Goal: Information Seeking & Learning: Learn about a topic

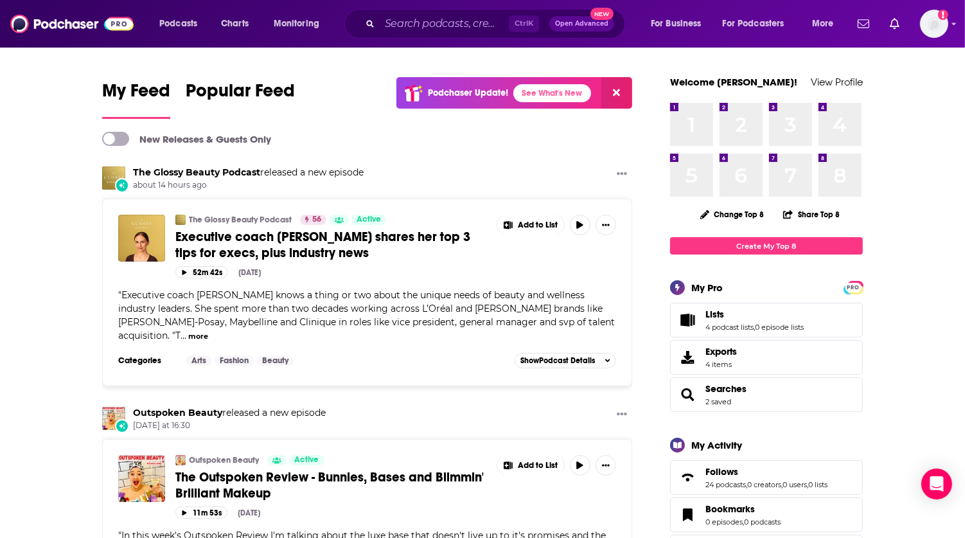
click at [464, 18] on input "Search podcasts, credits, & more..." at bounding box center [444, 23] width 129 height 21
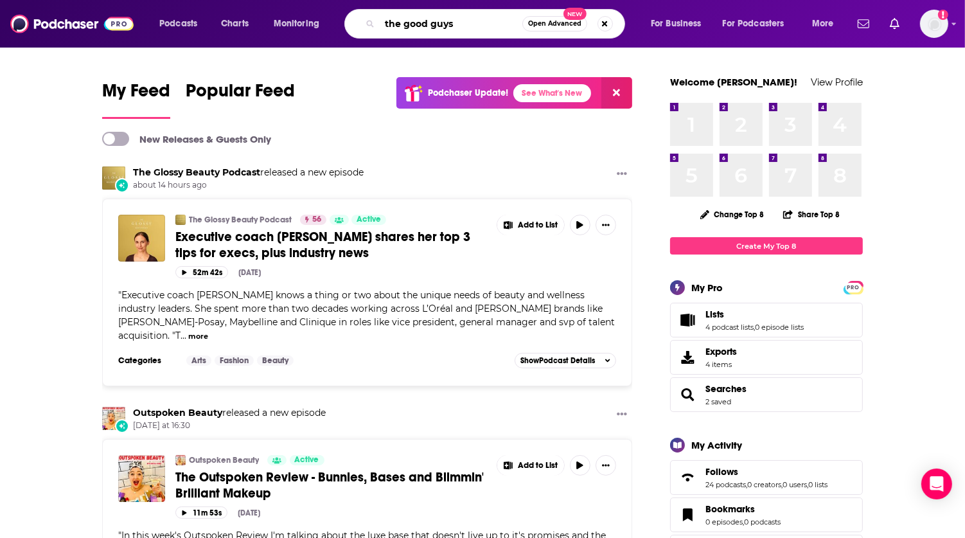
type input "the good guys"
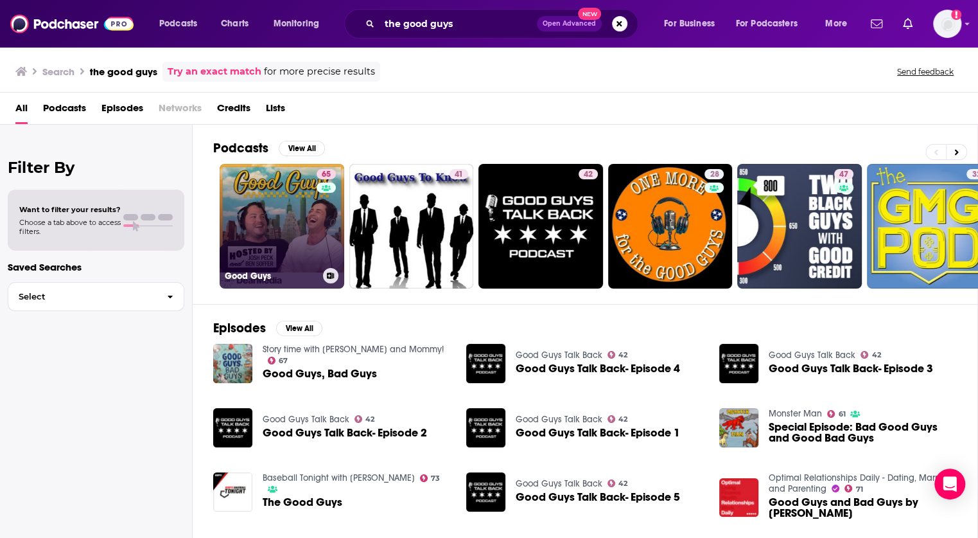
click at [299, 220] on link "65 Good Guys" at bounding box center [282, 226] width 125 height 125
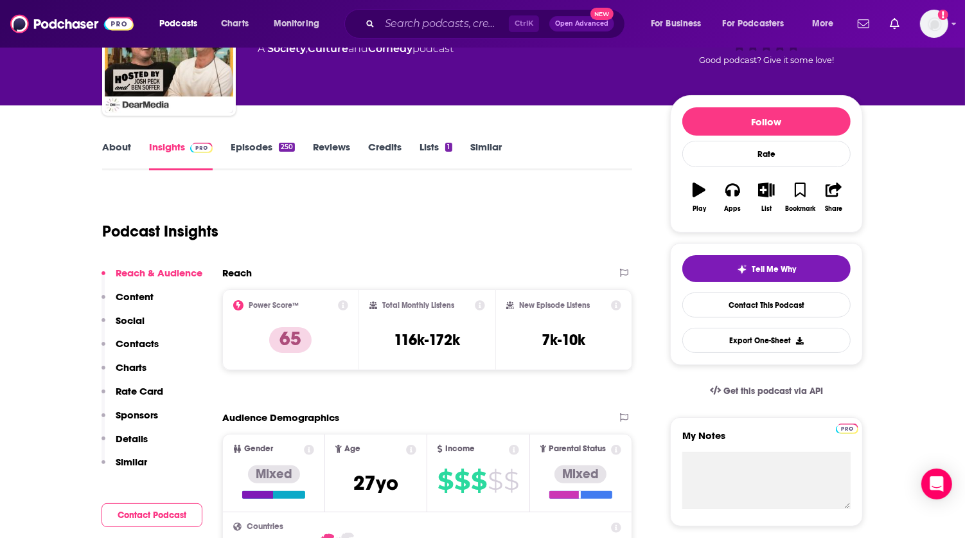
scroll to position [99, 0]
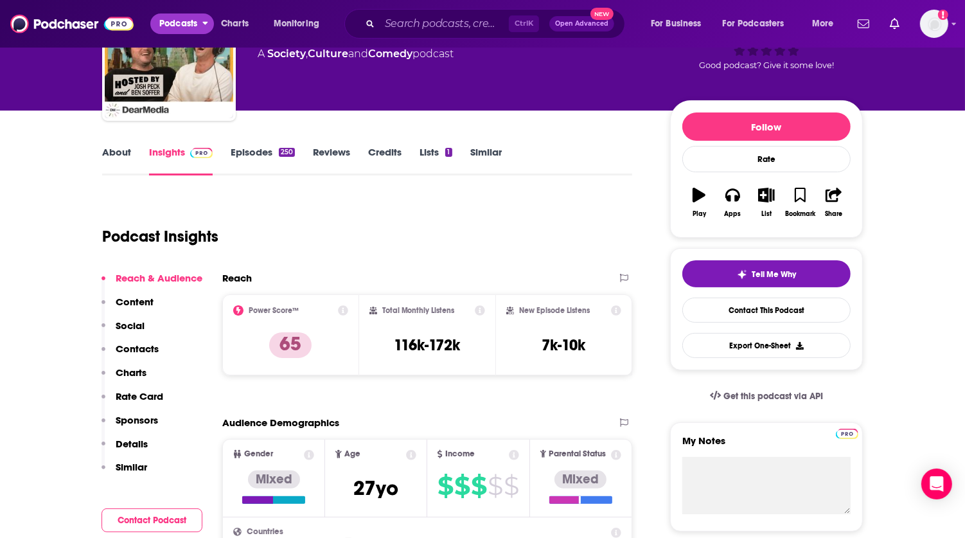
click at [188, 24] on span "Podcasts" at bounding box center [178, 24] width 38 height 18
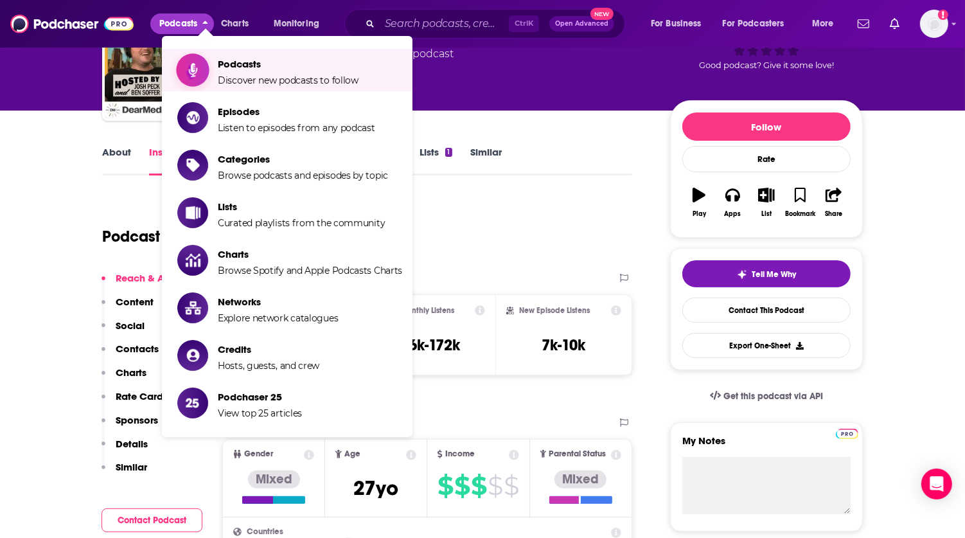
click at [238, 71] on span "Podcasts Discover new podcasts to follow" at bounding box center [288, 70] width 141 height 32
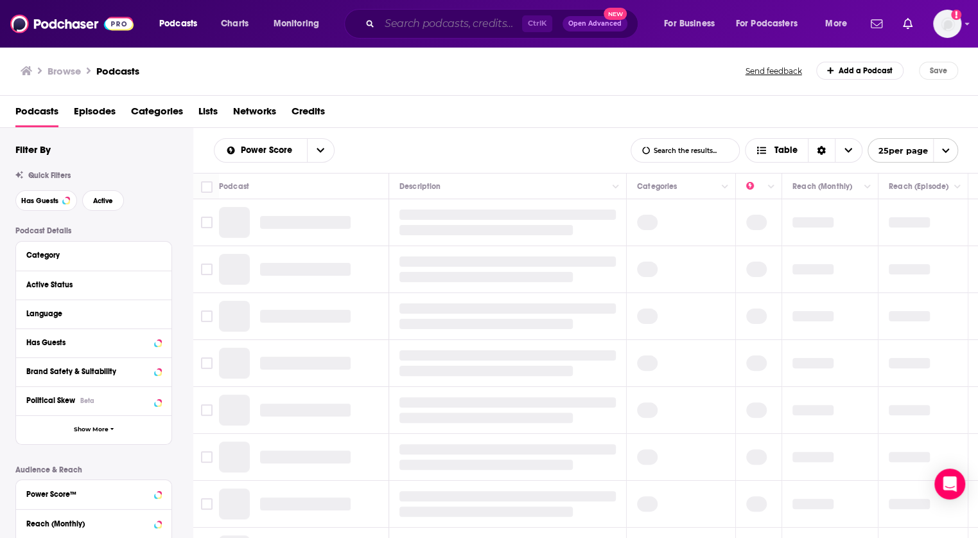
click at [433, 28] on input "Search podcasts, credits, & more..." at bounding box center [451, 23] width 143 height 21
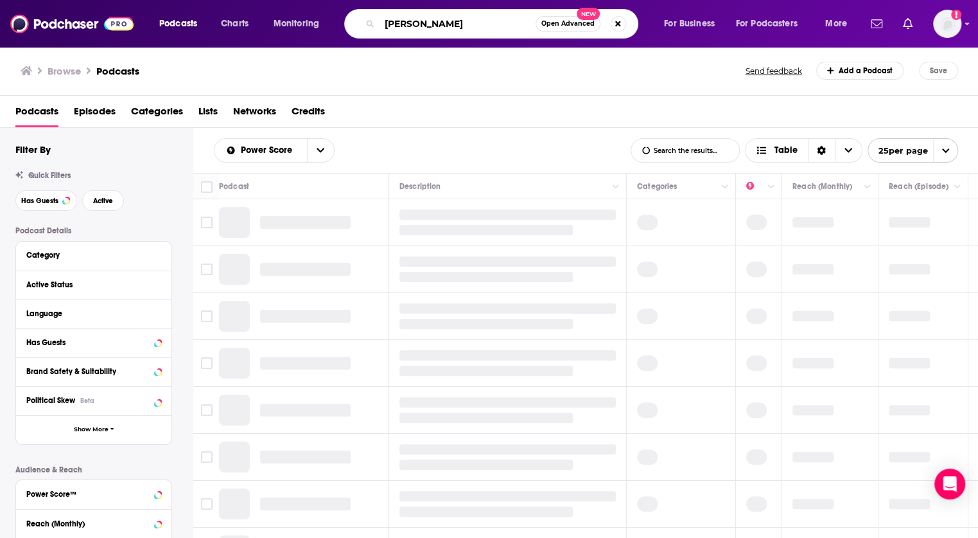
type input "dr [PERSON_NAME]"
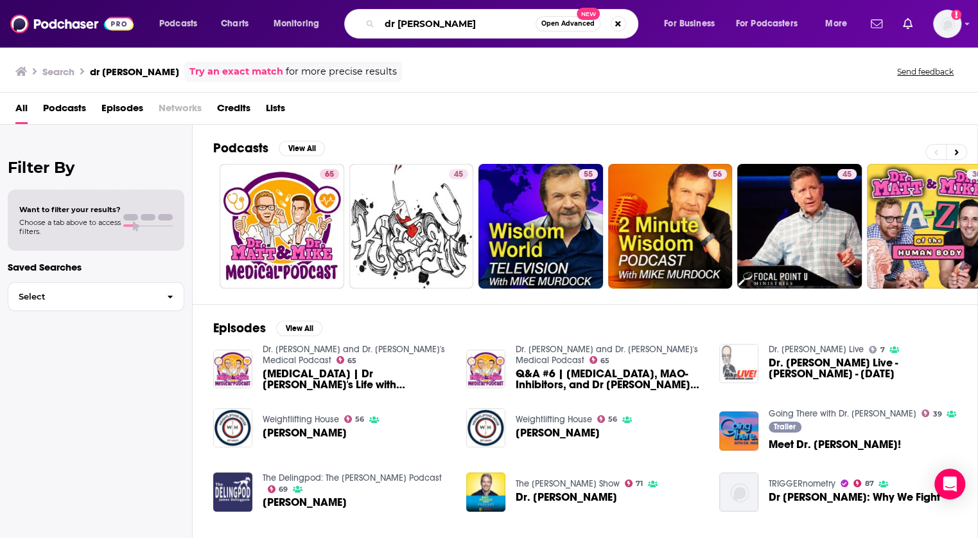
click at [389, 22] on input "dr [PERSON_NAME]" at bounding box center [458, 23] width 156 height 21
type input "the checkup with"
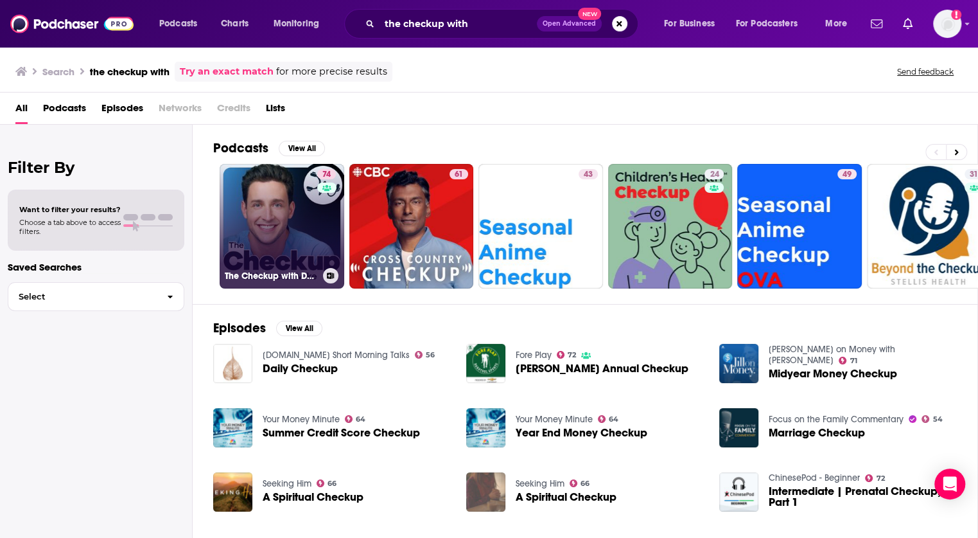
click at [295, 230] on link "74 The Checkup with Doctor [PERSON_NAME]" at bounding box center [282, 226] width 125 height 125
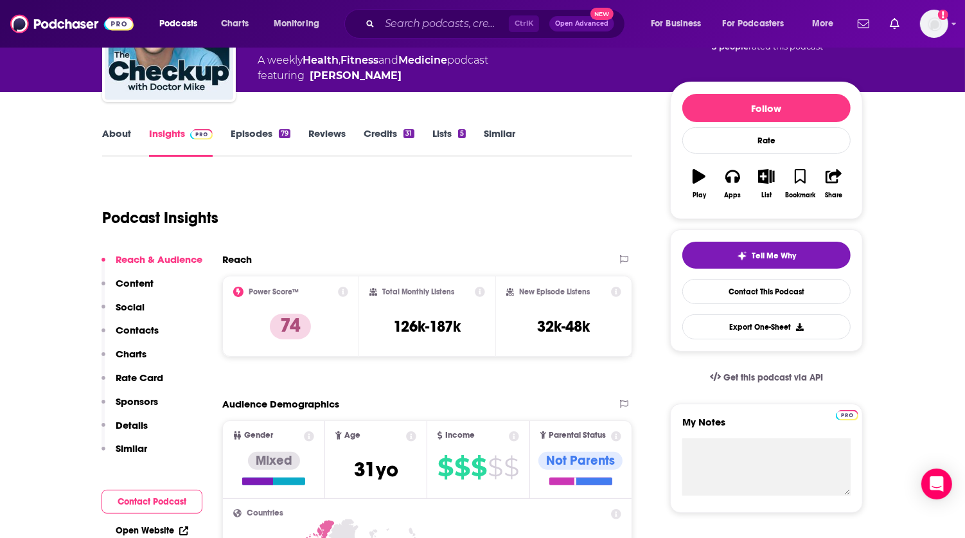
scroll to position [118, 0]
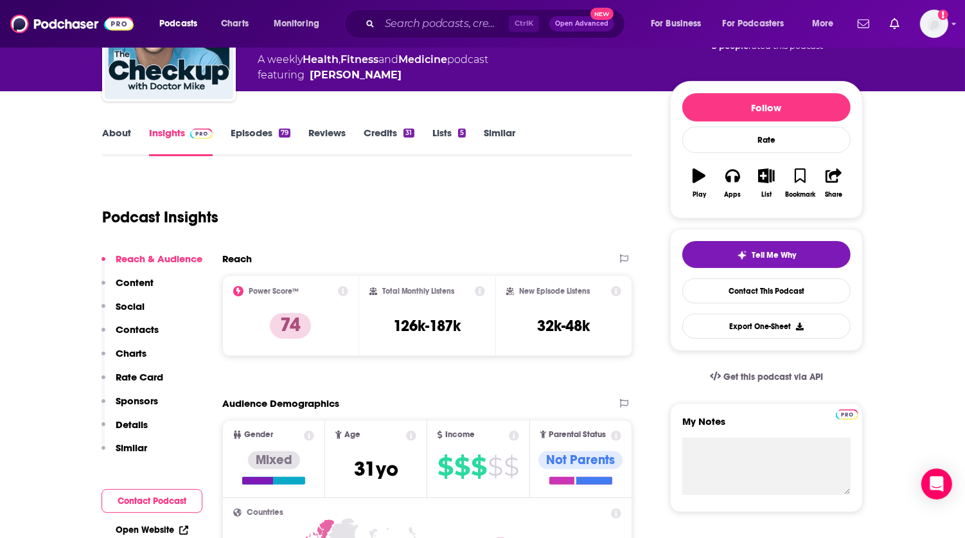
click at [499, 132] on link "Similar" at bounding box center [499, 142] width 31 height 30
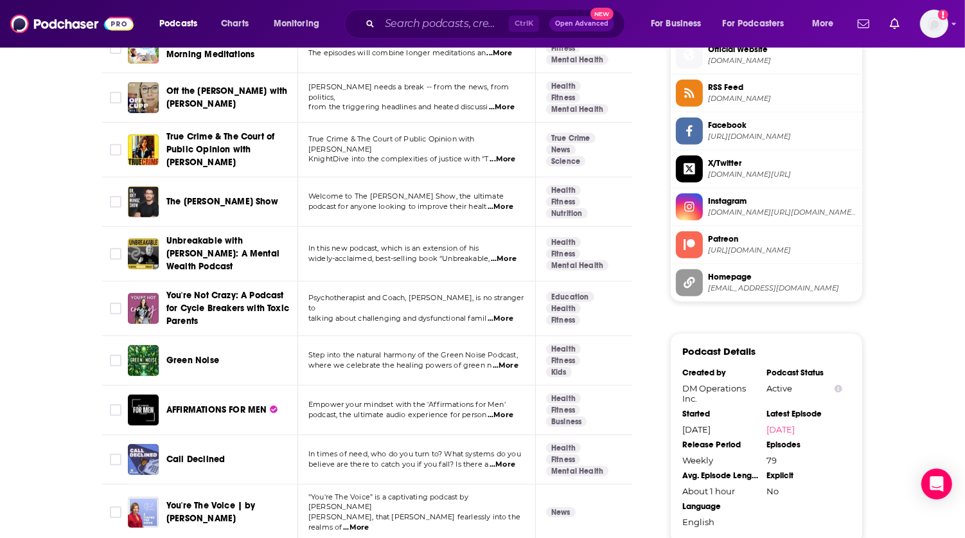
scroll to position [1052, 0]
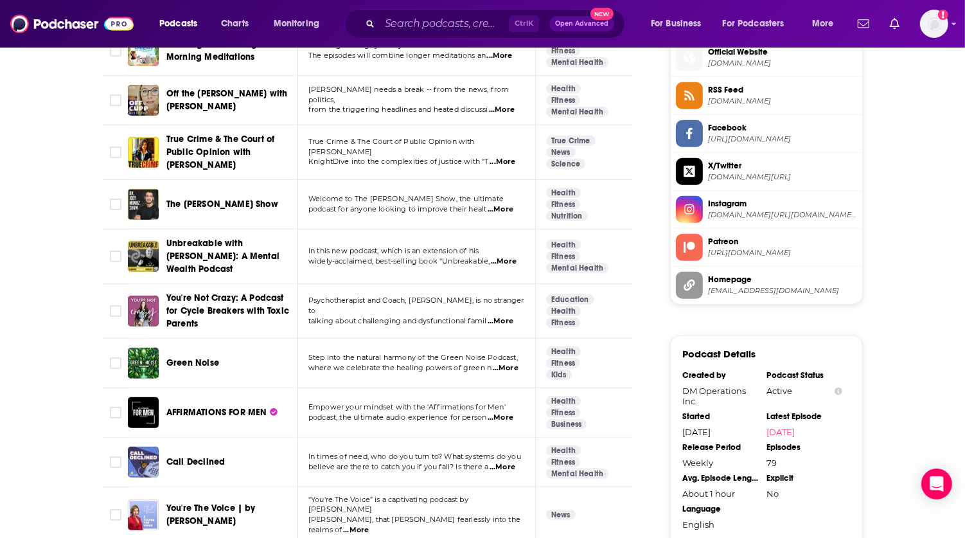
click at [512, 256] on span "...More" at bounding box center [504, 261] width 26 height 10
click at [413, 374] on td "Step into the natural harmony of the Green Noise Podcast, where we celebrate th…" at bounding box center [417, 363] width 238 height 49
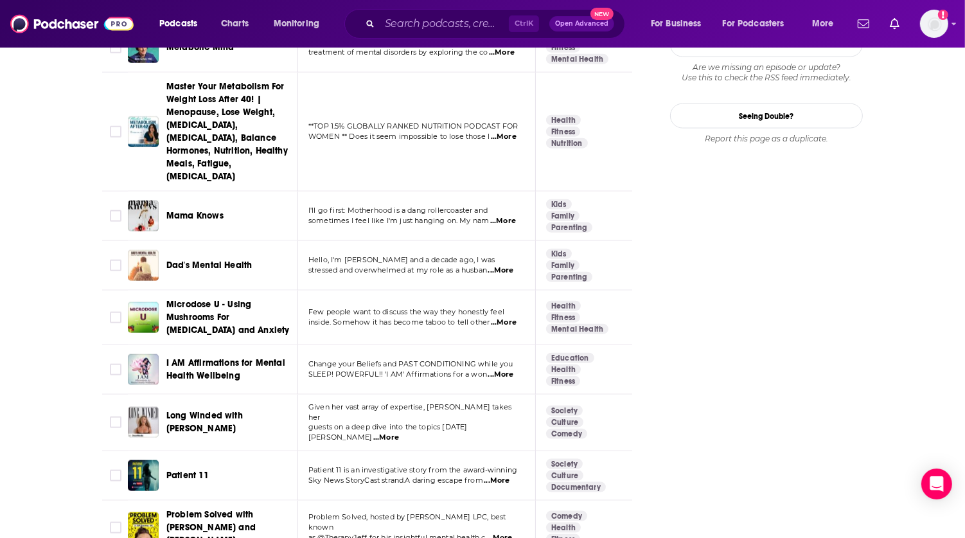
scroll to position [1669, 0]
click at [399, 431] on span "...More" at bounding box center [386, 436] width 26 height 10
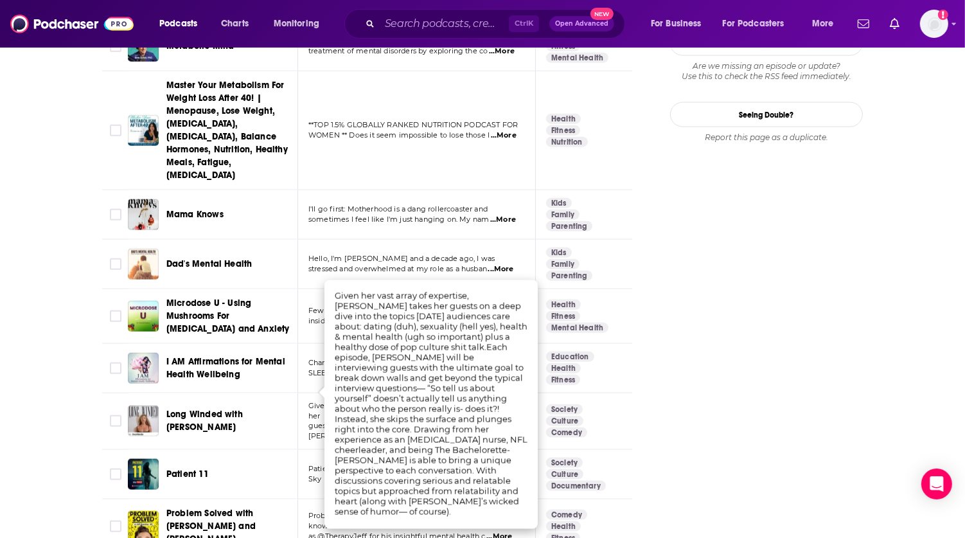
click at [216, 409] on span "Long Winded with [PERSON_NAME]" at bounding box center [204, 421] width 76 height 24
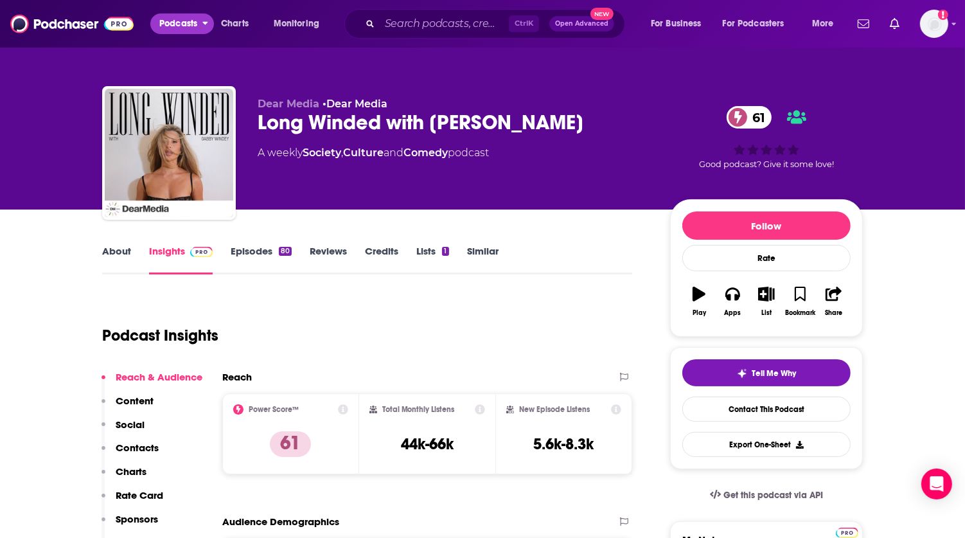
click at [200, 20] on button "Podcasts" at bounding box center [182, 23] width 64 height 21
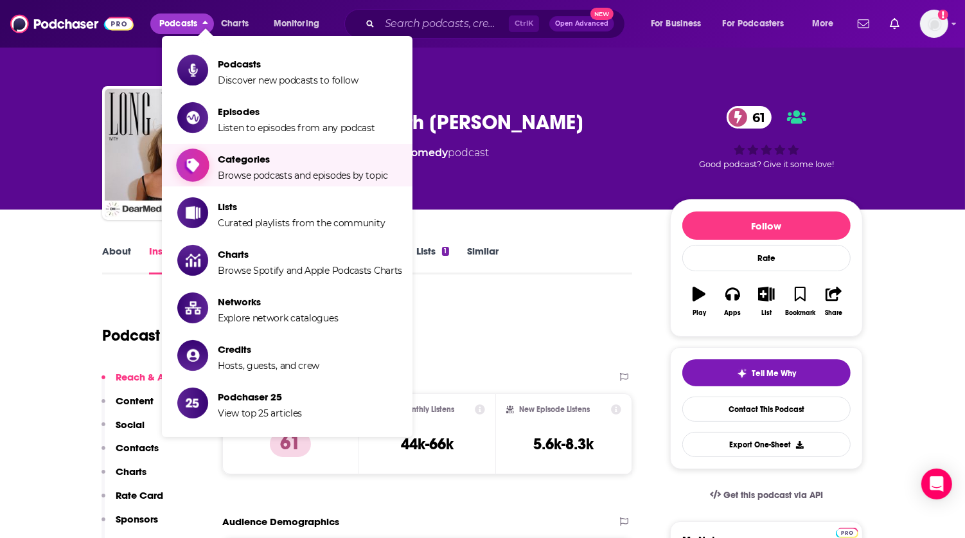
click at [263, 163] on span "Categories" at bounding box center [303, 159] width 170 height 12
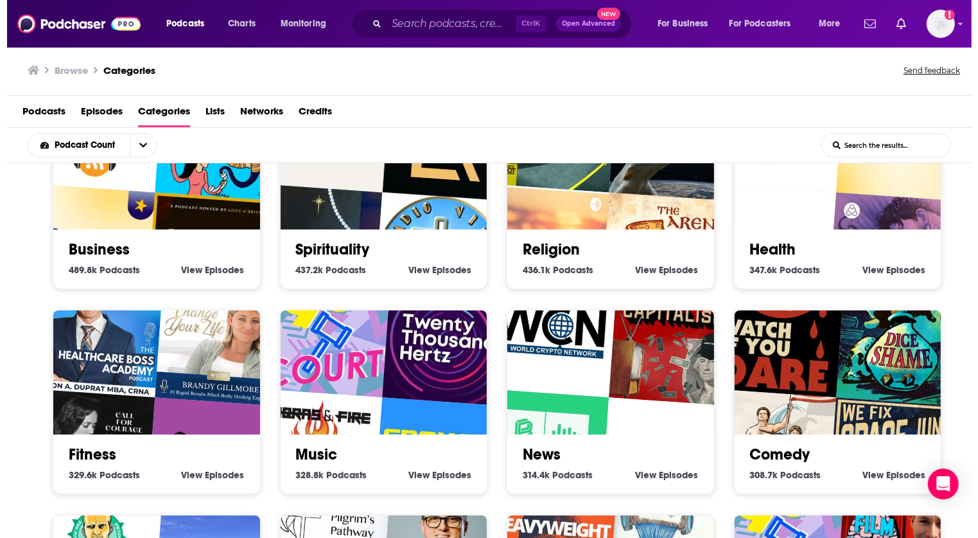
scroll to position [278, 0]
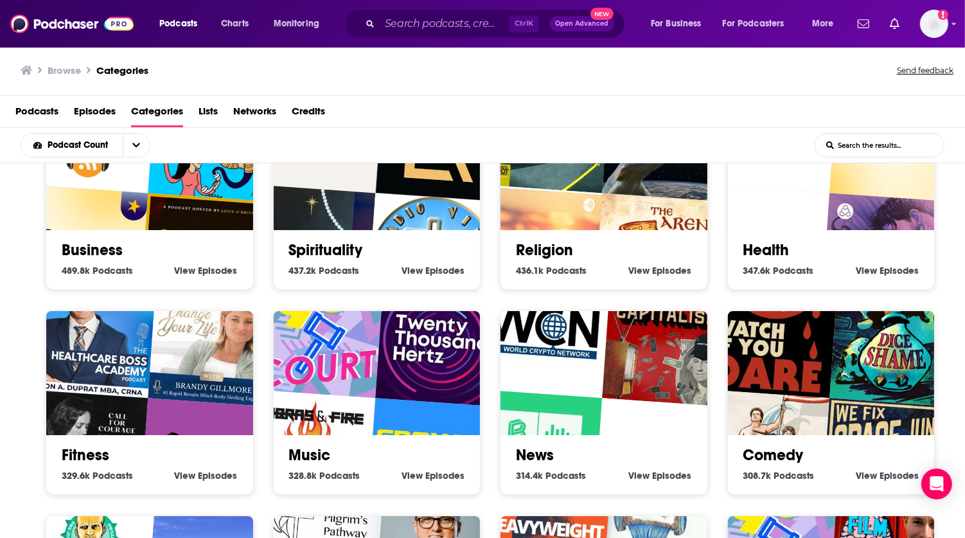
click at [784, 227] on img "The Floatcast." at bounding box center [763, 250] width 132 height 132
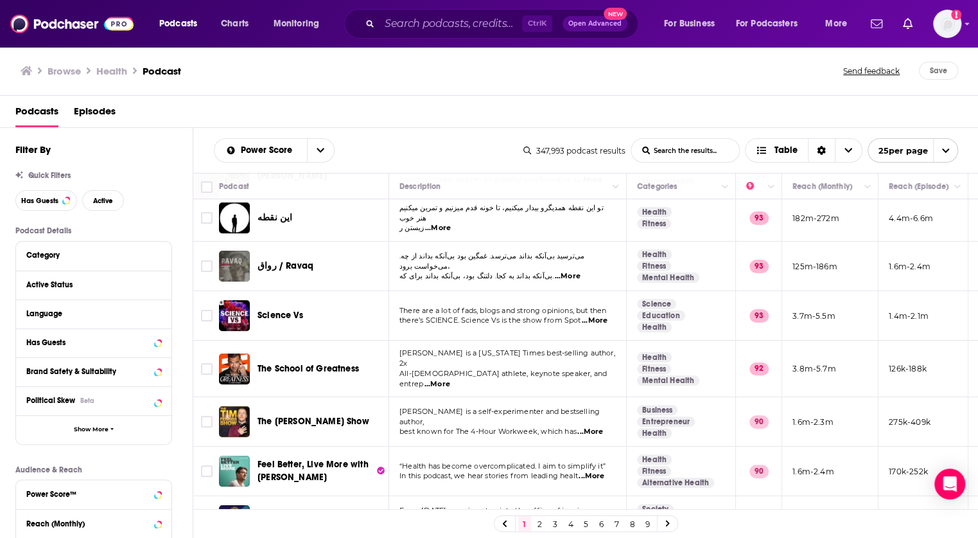
scroll to position [159, 0]
click at [100, 291] on button "Active Status" at bounding box center [81, 284] width 110 height 16
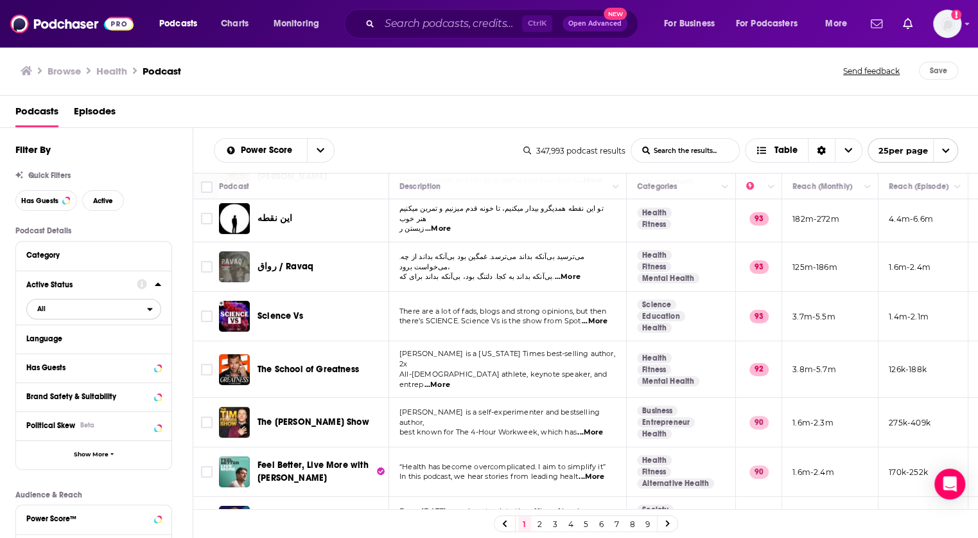
click at [137, 313] on span "All" at bounding box center [87, 308] width 120 height 17
click at [100, 351] on span "42k" at bounding box center [130, 351] width 60 height 7
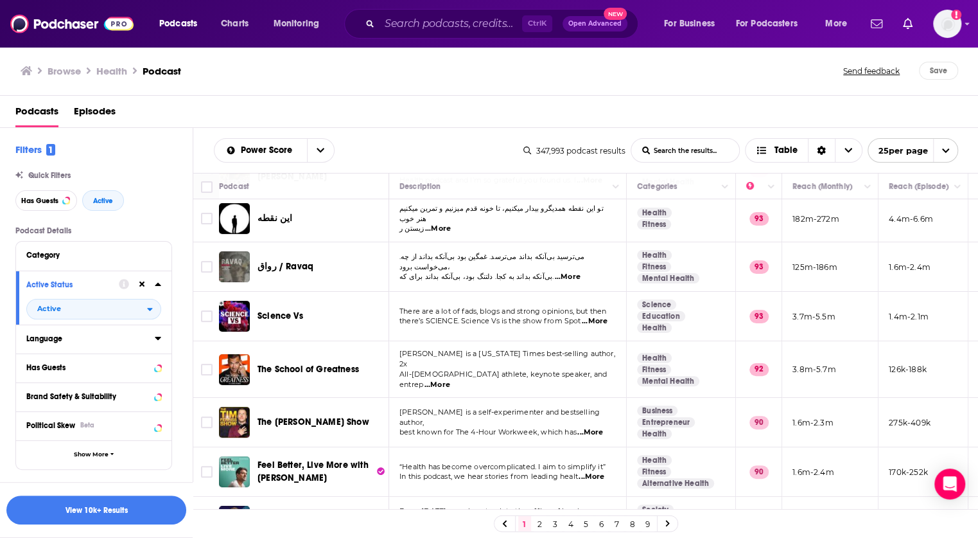
click at [138, 343] on div "Language" at bounding box center [86, 338] width 120 height 9
click at [78, 382] on label "English 205k" at bounding box center [93, 381] width 135 height 11
click at [31, 385] on input "multiSelectOption-en-0" at bounding box center [31, 385] width 0 height 0
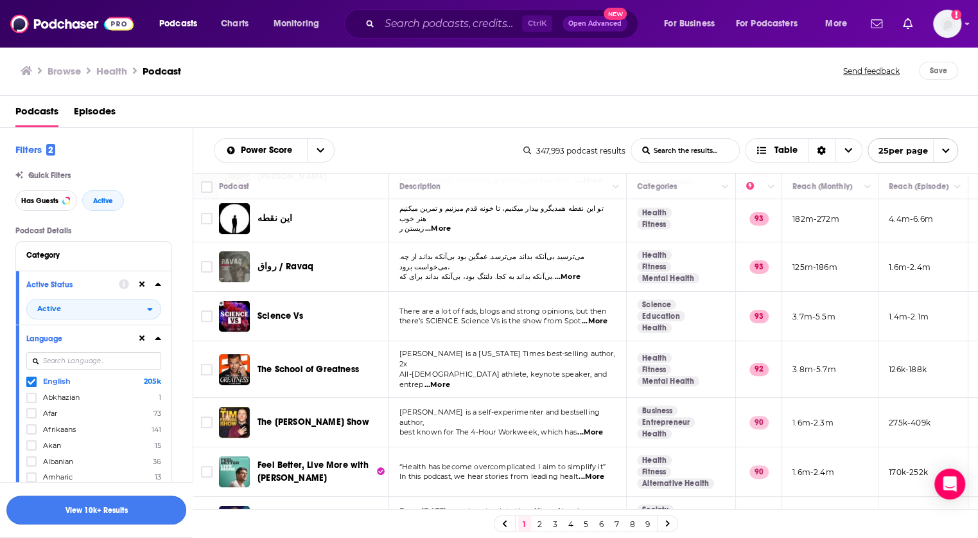
click at [116, 513] on button "View 10k+ Results" at bounding box center [96, 509] width 180 height 29
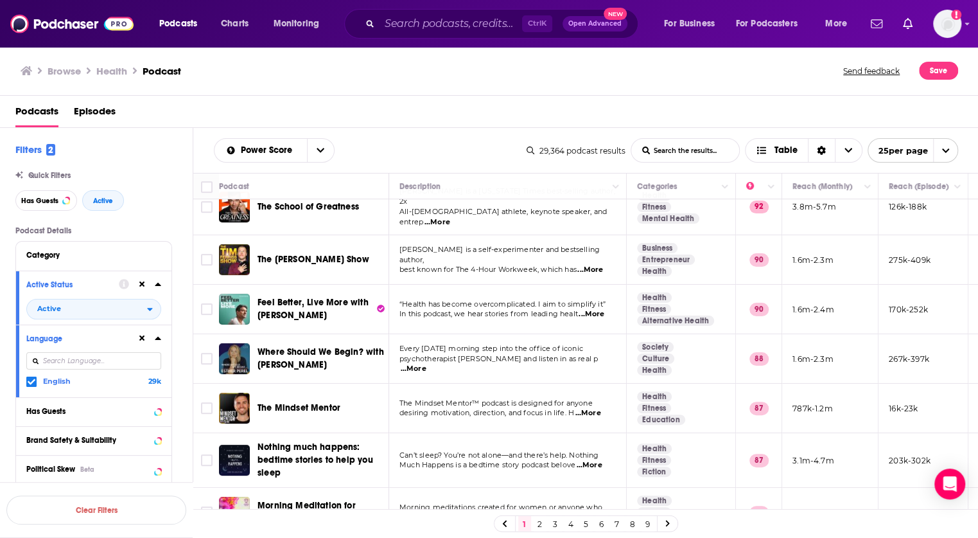
scroll to position [226, 0]
click at [149, 203] on div "Has Guests Active" at bounding box center [103, 200] width 177 height 21
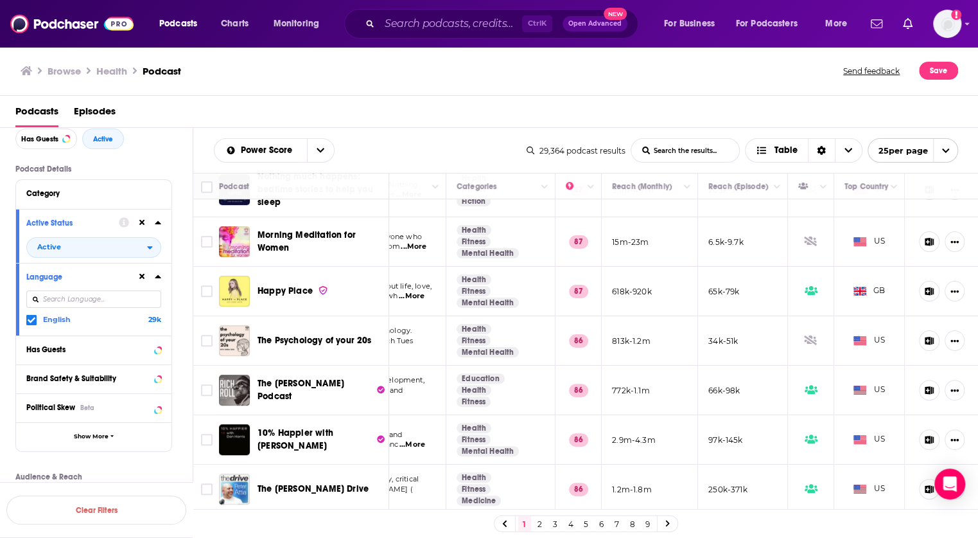
scroll to position [0, 0]
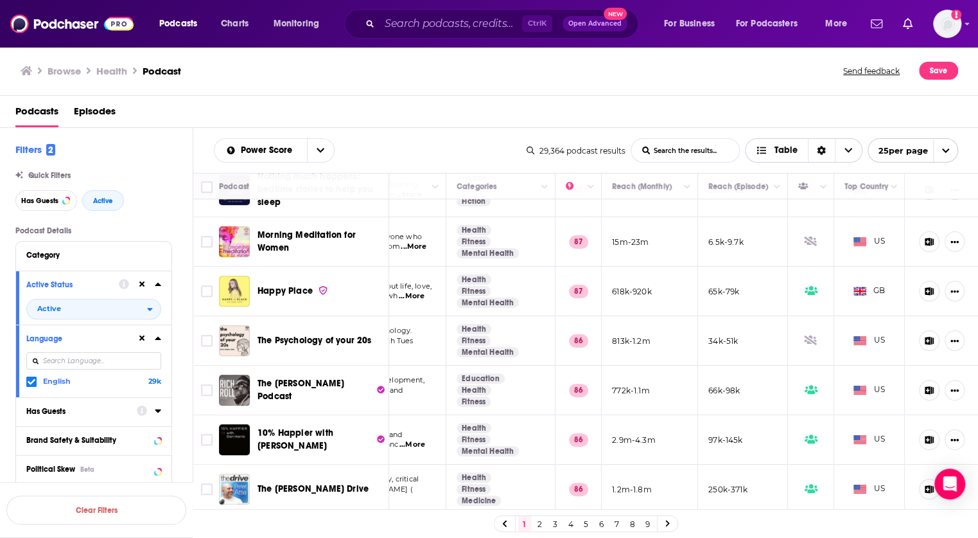
click at [823, 157] on div "Sort Direction" at bounding box center [821, 150] width 27 height 23
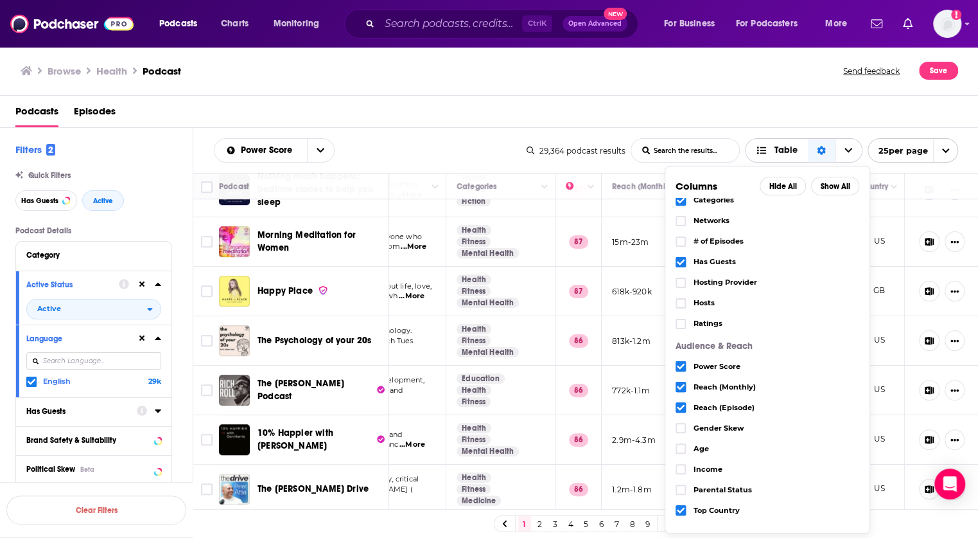
scroll to position [89, 0]
click at [845, 151] on icon "Choose View" at bounding box center [849, 150] width 8 height 9
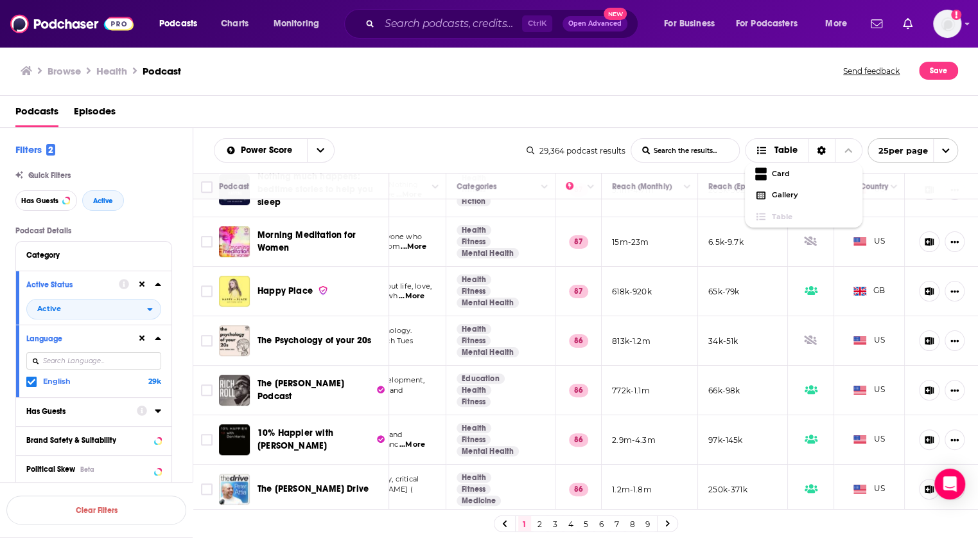
click at [791, 122] on div "Podcasts Episodes" at bounding box center [491, 114] width 953 height 26
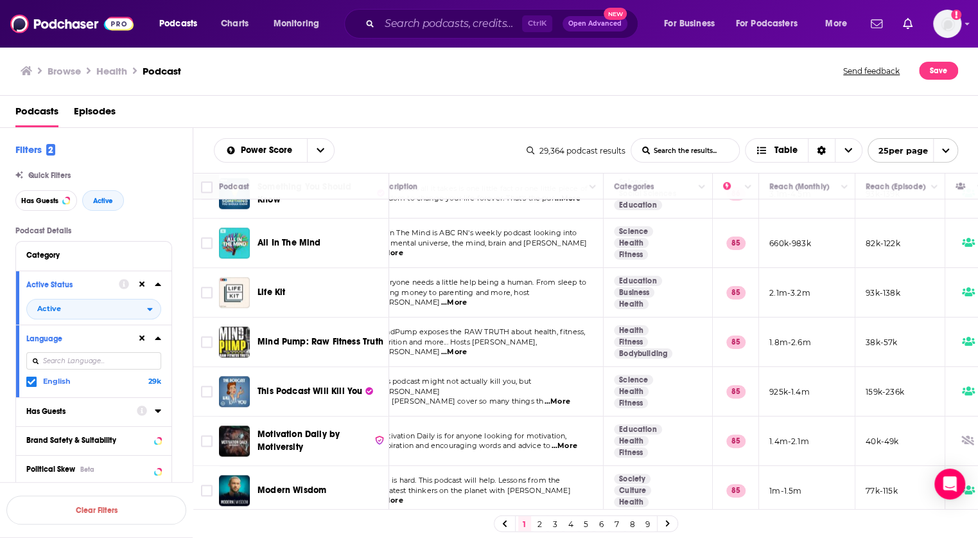
scroll to position [937, 23]
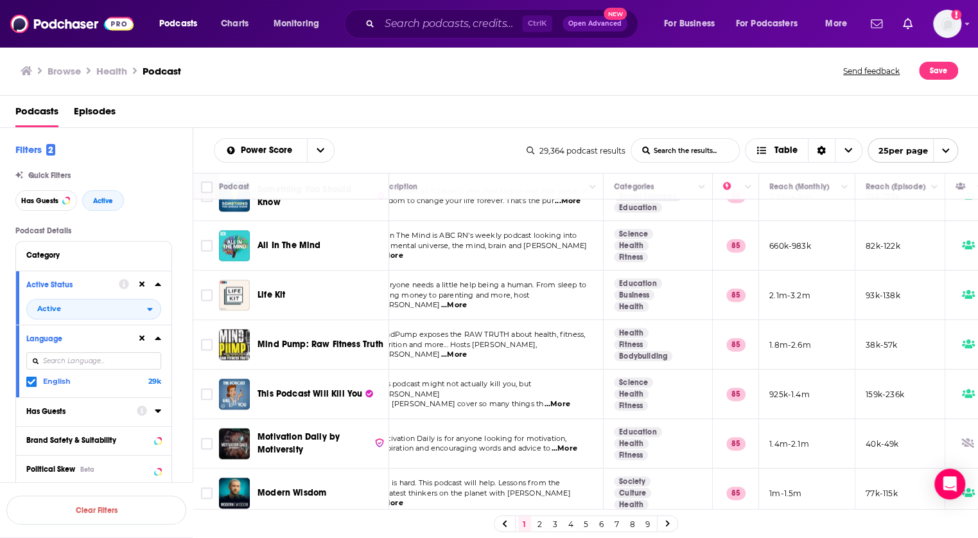
click at [541, 525] on link "2" at bounding box center [540, 523] width 13 height 15
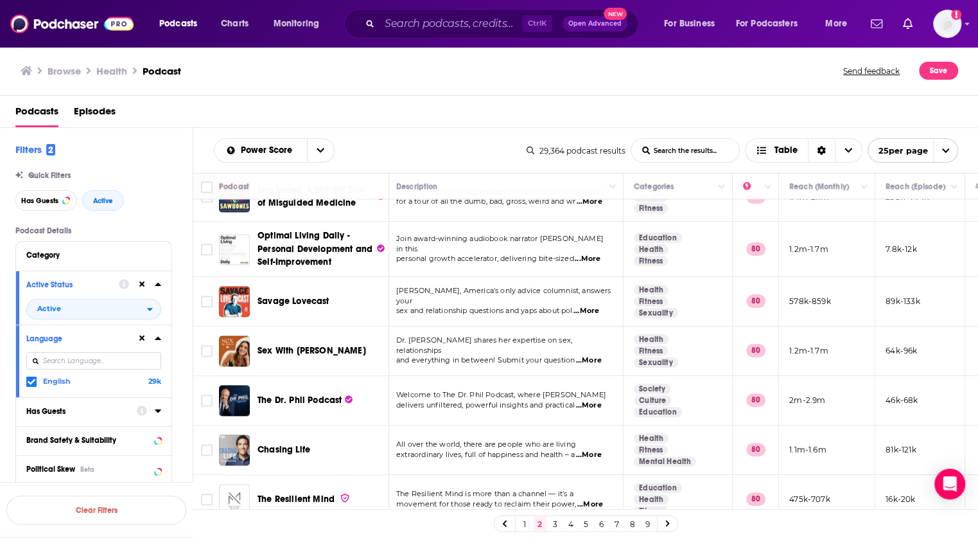
scroll to position [942, 0]
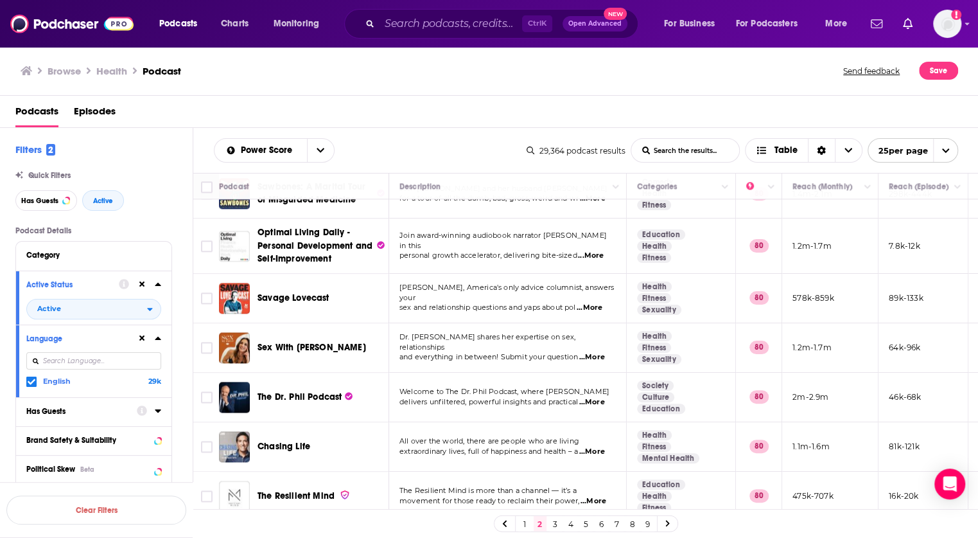
click at [554, 524] on link "3" at bounding box center [555, 523] width 13 height 15
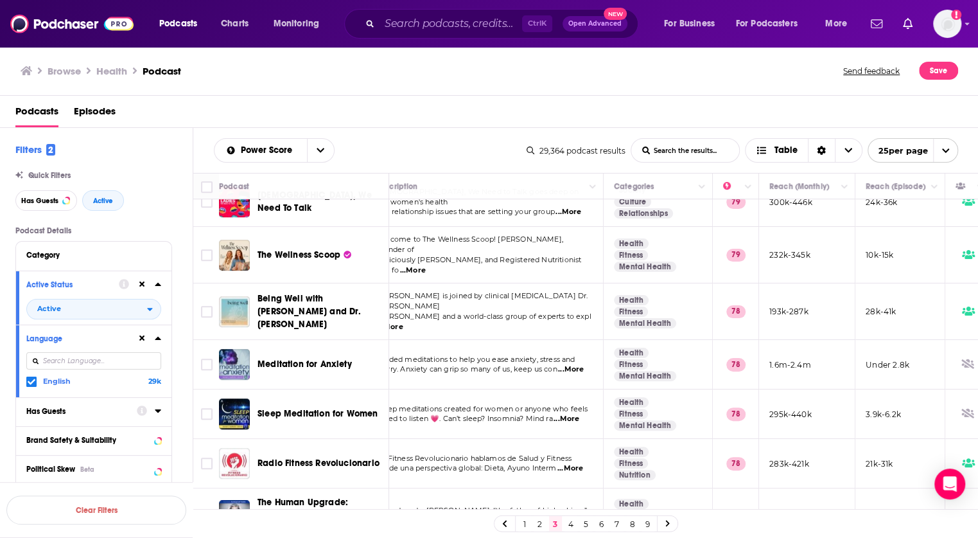
click at [426, 265] on span "...More" at bounding box center [413, 270] width 26 height 10
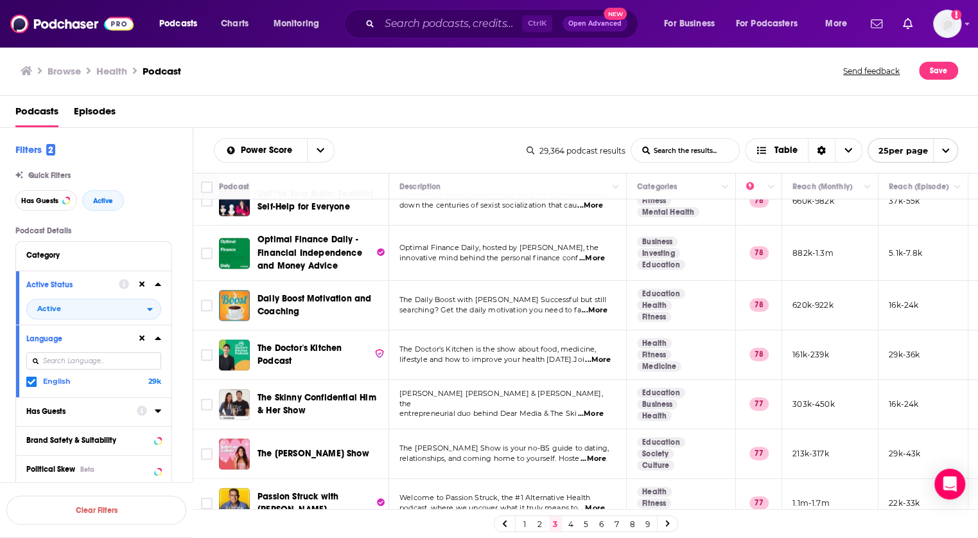
scroll to position [945, 0]
click at [569, 522] on link "4" at bounding box center [571, 523] width 13 height 15
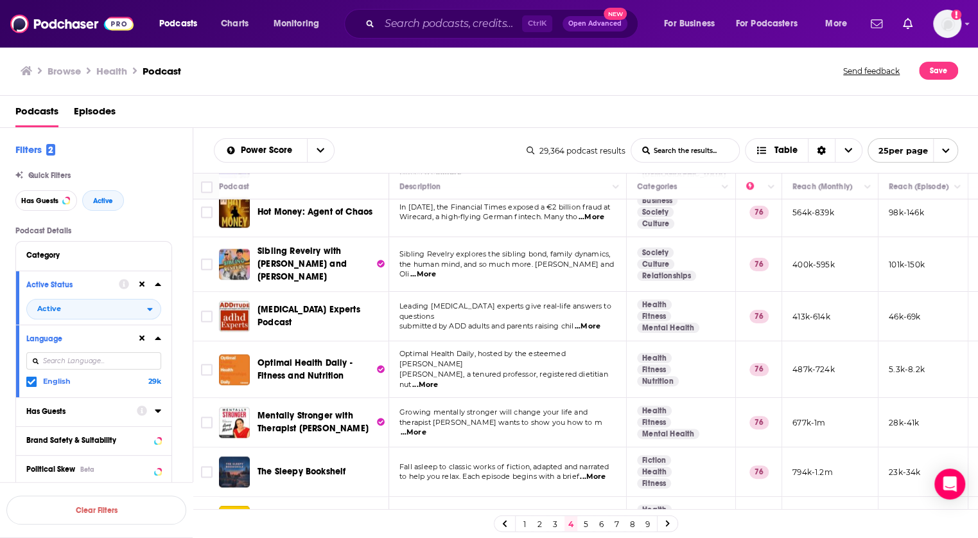
scroll to position [935, 0]
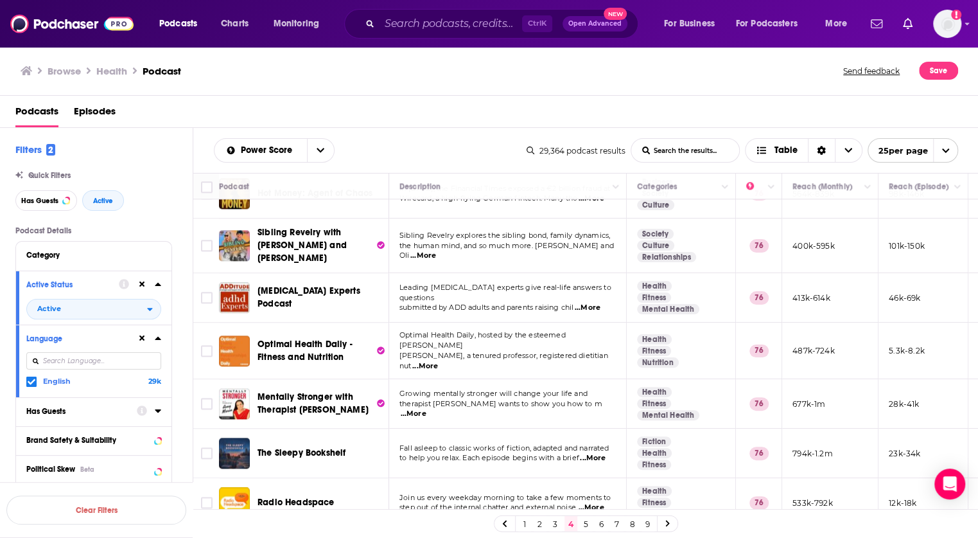
click at [584, 525] on link "5" at bounding box center [586, 523] width 13 height 15
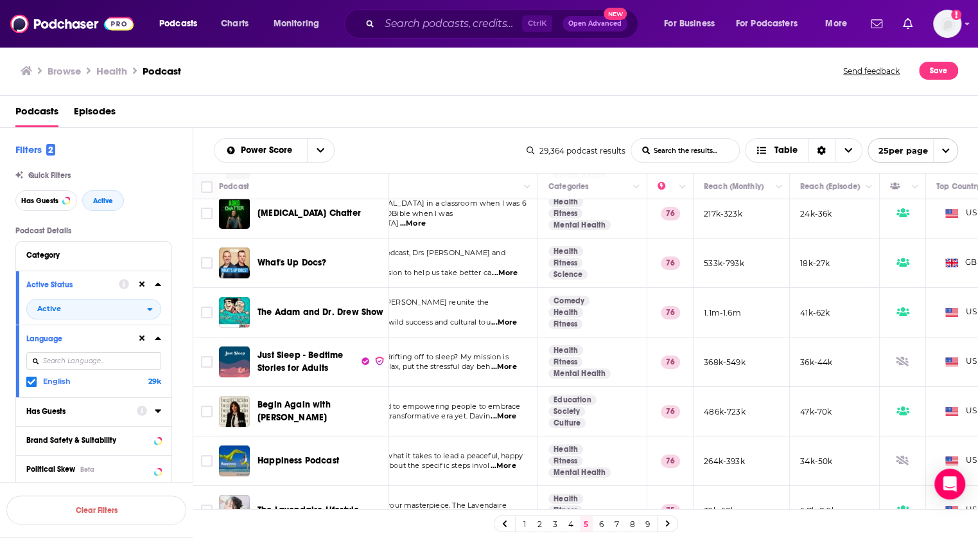
scroll to position [159, 0]
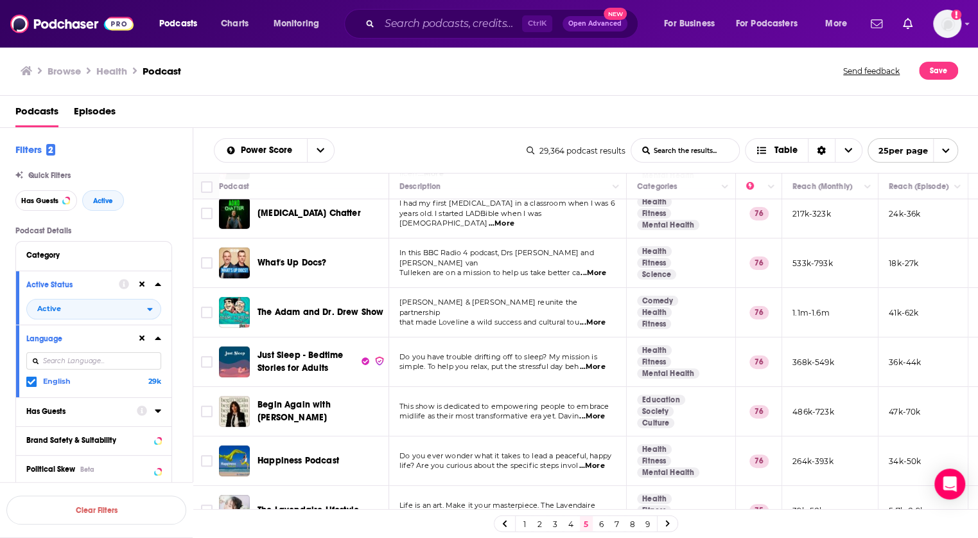
click at [604, 318] on span "...More" at bounding box center [593, 322] width 26 height 10
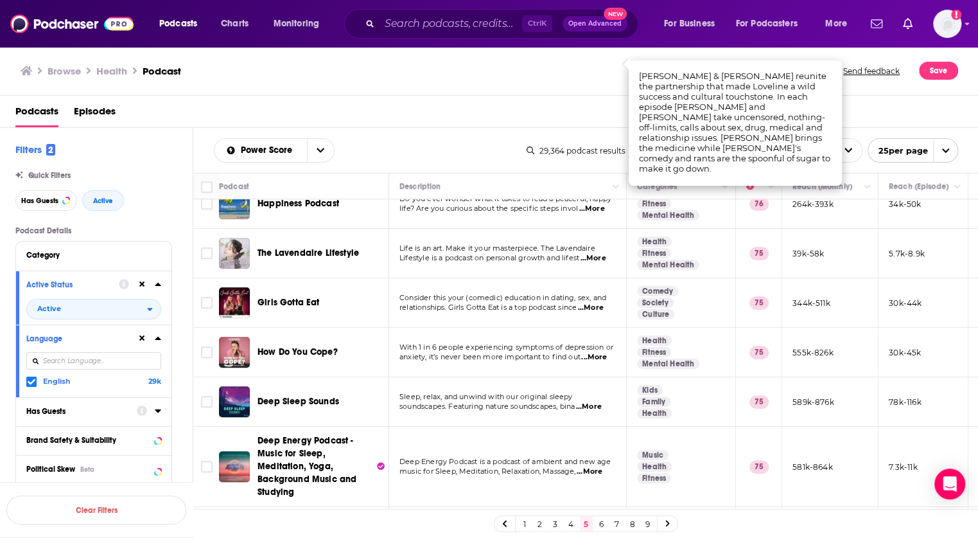
scroll to position [416, 0]
click at [598, 306] on span "...More" at bounding box center [591, 308] width 26 height 10
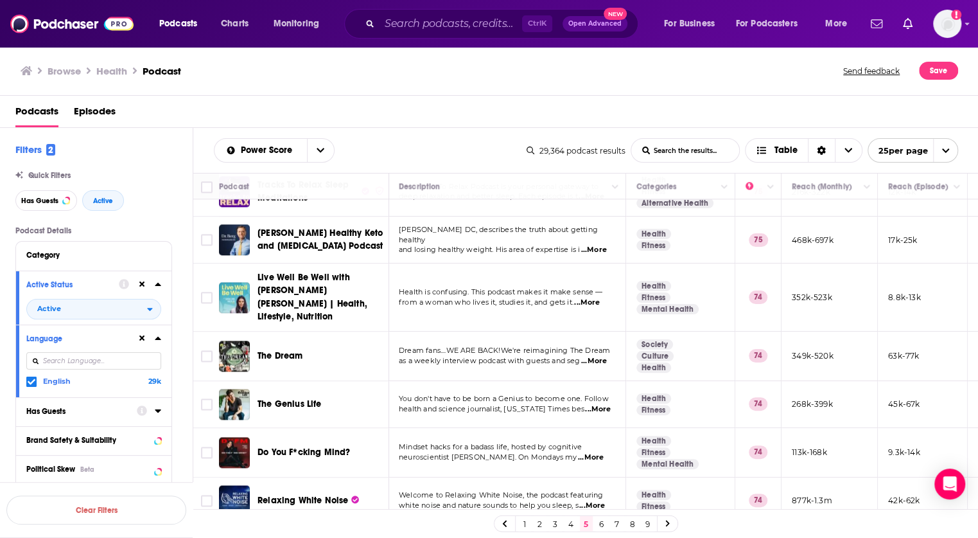
scroll to position [956, 1]
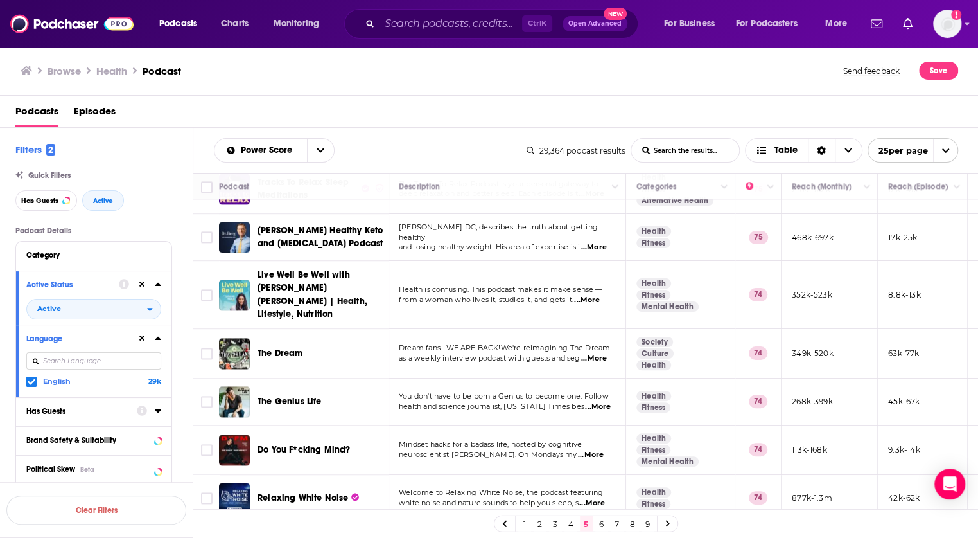
click at [589, 295] on span "...More" at bounding box center [587, 300] width 26 height 10
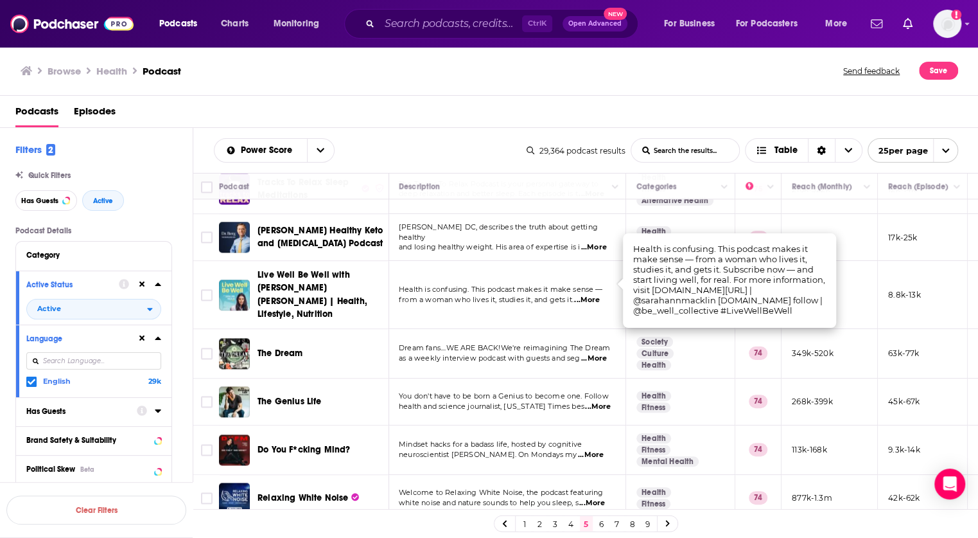
scroll to position [963, 1]
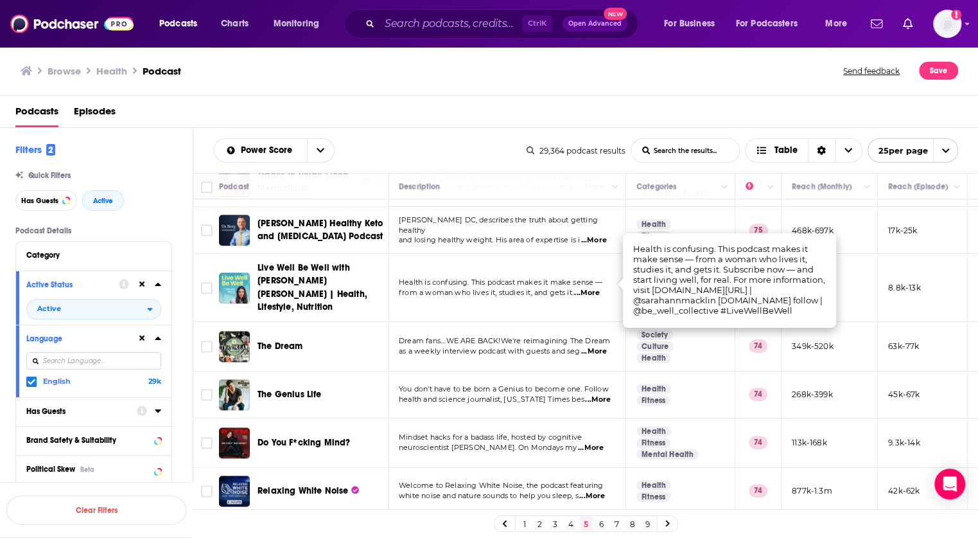
click at [603, 522] on link "6" at bounding box center [601, 523] width 13 height 15
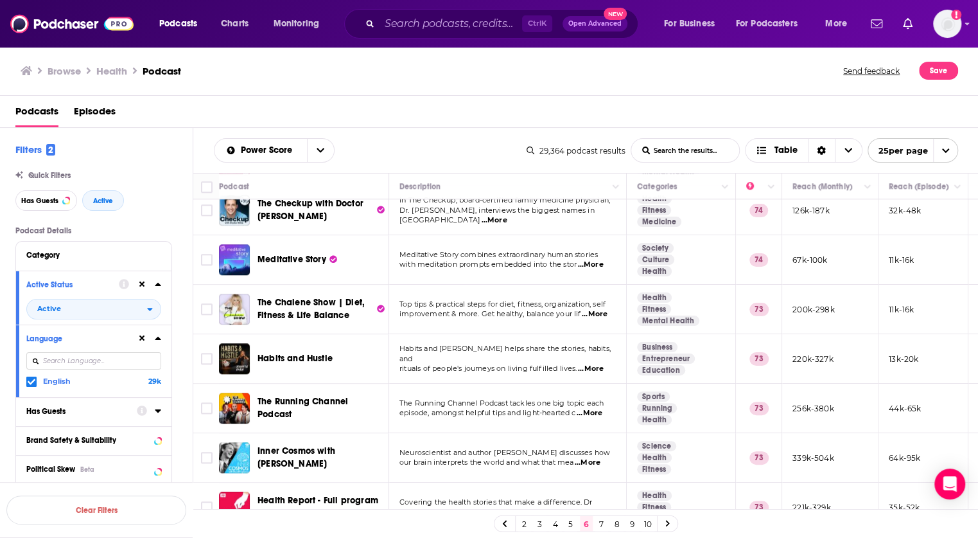
scroll to position [787, 0]
click at [598, 308] on span "...More" at bounding box center [595, 313] width 26 height 10
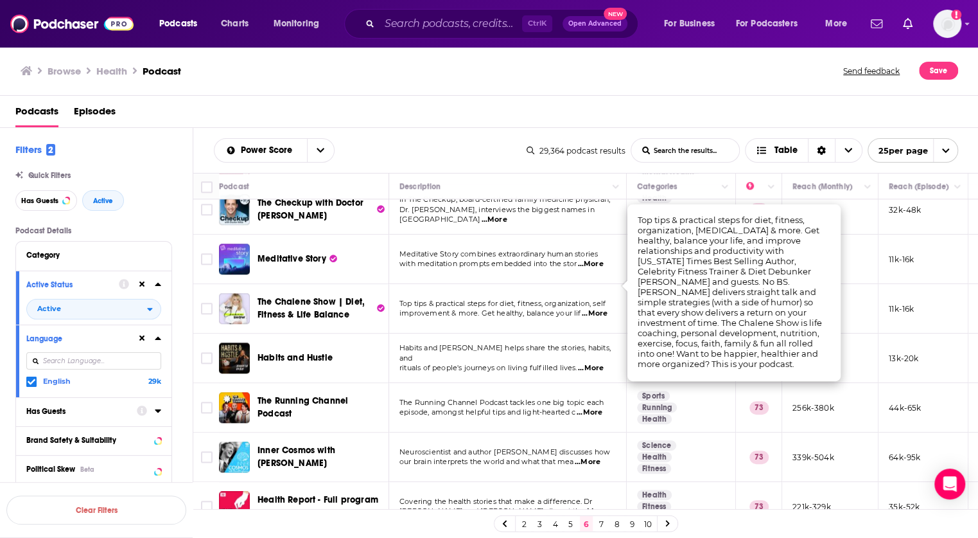
click at [598, 308] on span "...More" at bounding box center [595, 313] width 26 height 10
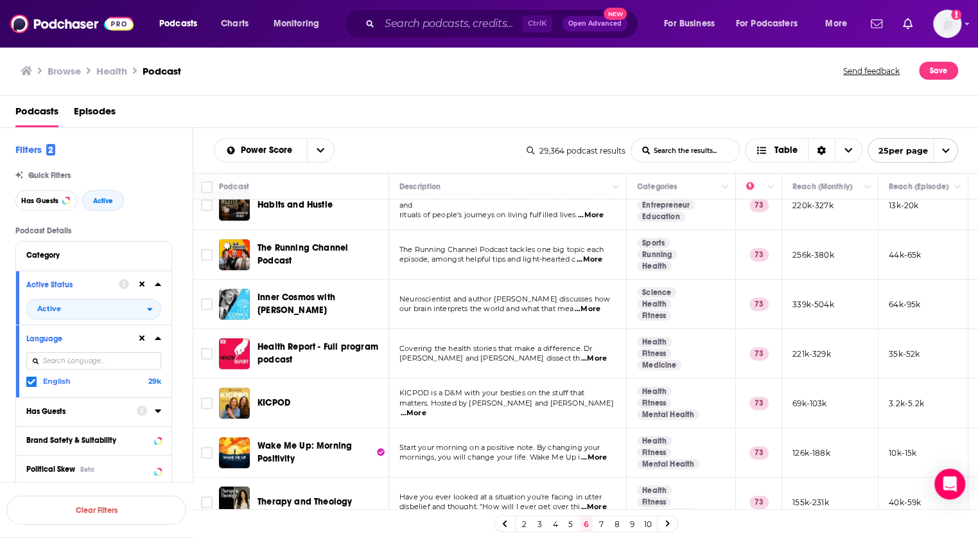
scroll to position [939, 0]
click at [604, 524] on link "7" at bounding box center [601, 523] width 13 height 15
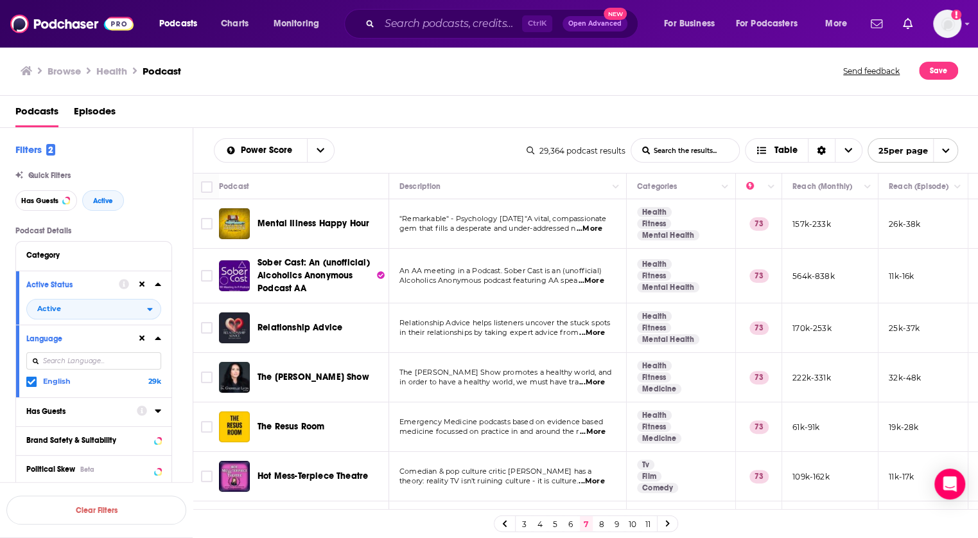
click at [599, 379] on span "...More" at bounding box center [592, 382] width 26 height 10
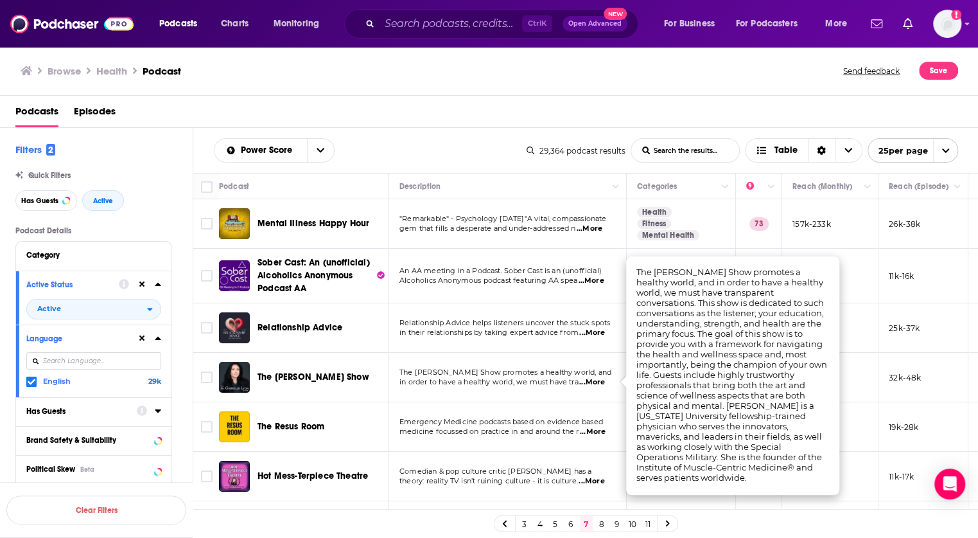
click at [599, 380] on span "...More" at bounding box center [592, 382] width 26 height 10
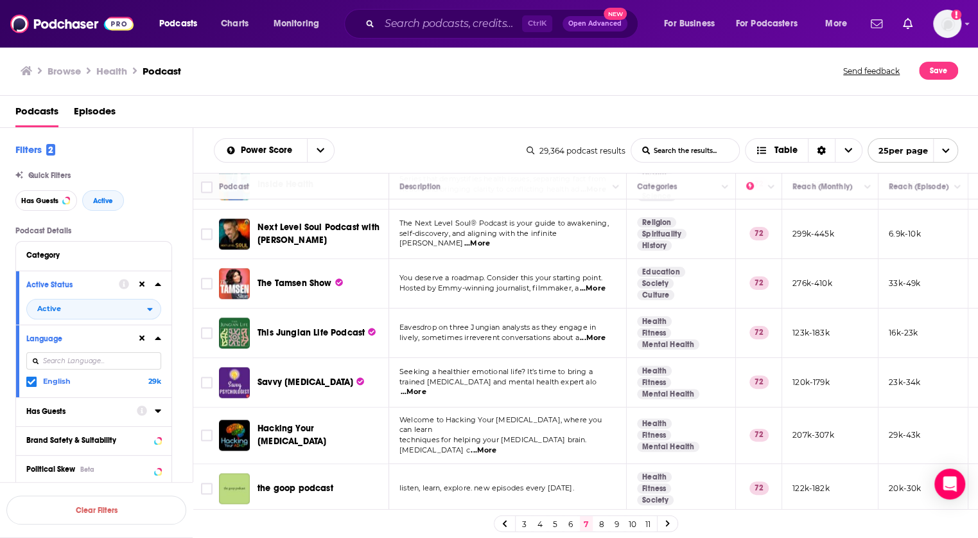
scroll to position [937, 0]
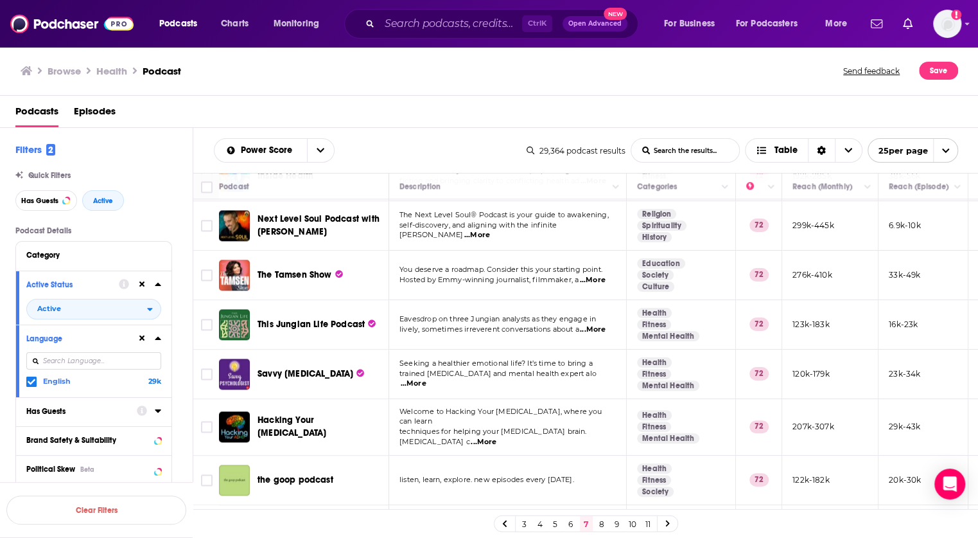
click at [601, 525] on link "8" at bounding box center [601, 523] width 13 height 15
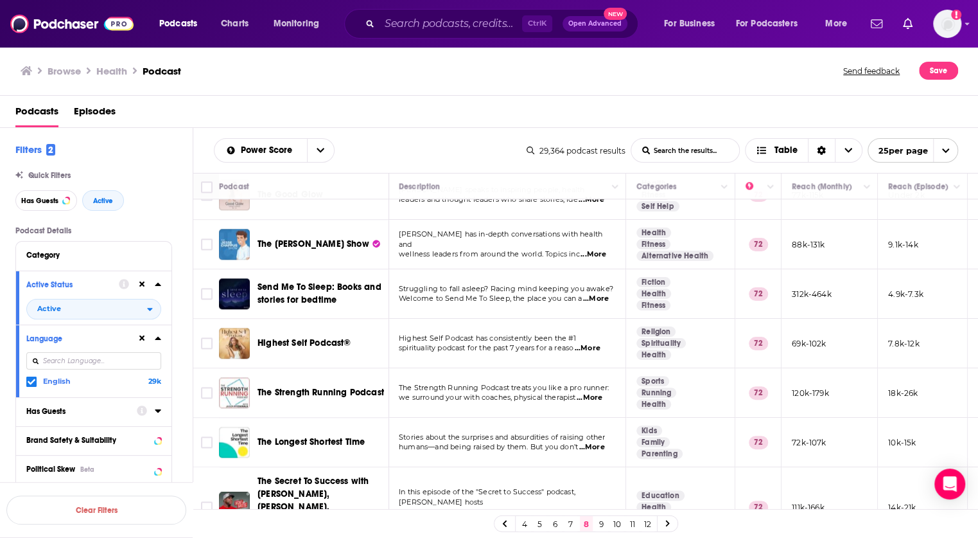
scroll to position [931, 1]
click at [599, 525] on link "9" at bounding box center [601, 523] width 13 height 15
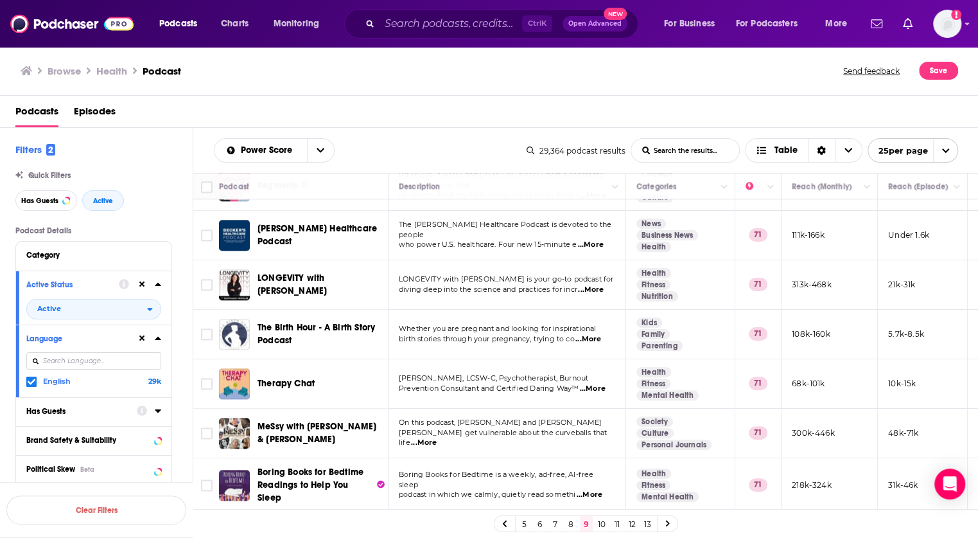
click at [601, 521] on link "10" at bounding box center [601, 523] width 13 height 15
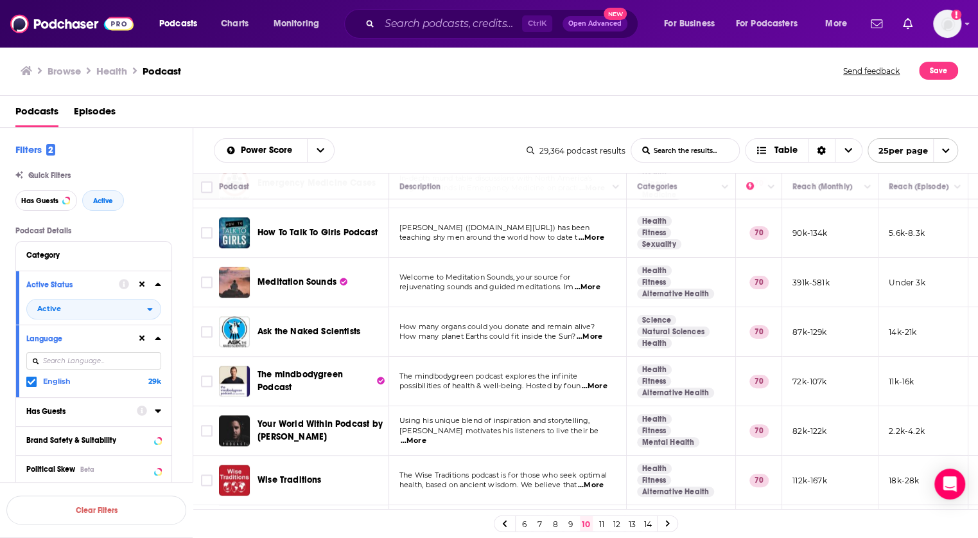
scroll to position [843, 0]
click at [596, 382] on span "...More" at bounding box center [594, 387] width 26 height 10
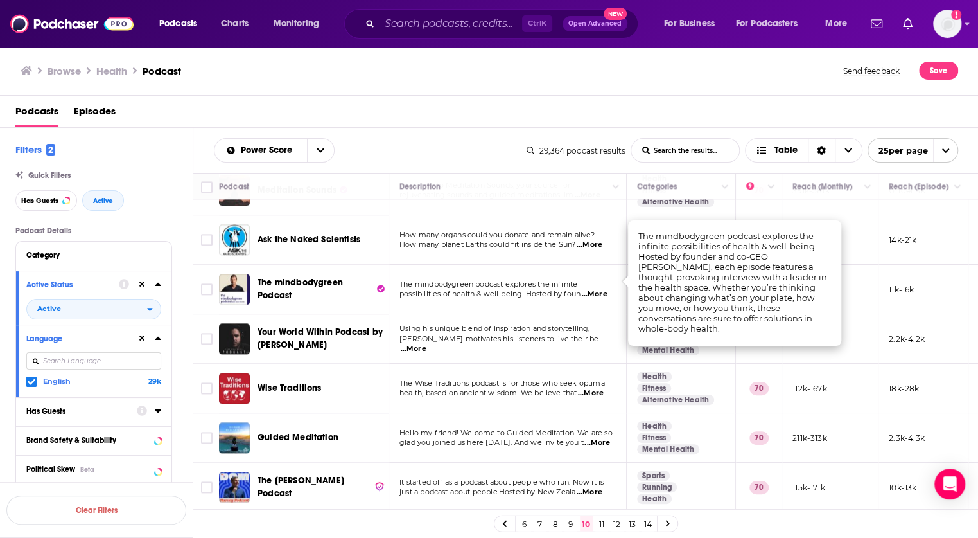
scroll to position [939, 0]
click at [601, 522] on link "11" at bounding box center [601, 523] width 13 height 15
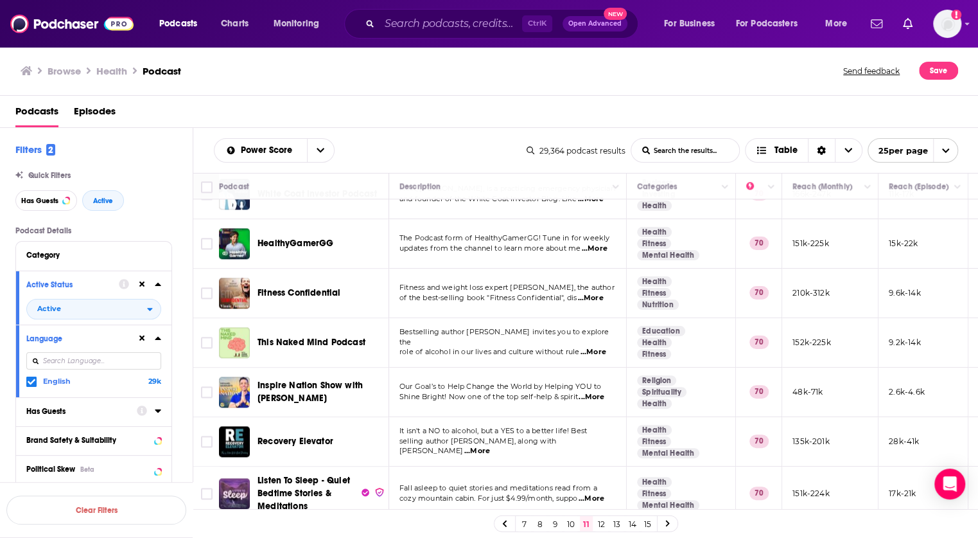
scroll to position [953, 0]
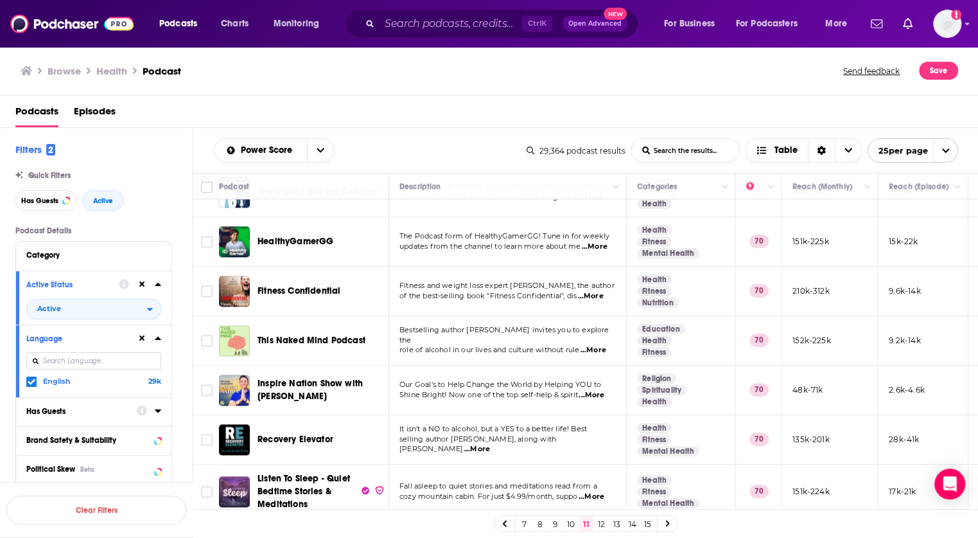
click at [601, 521] on link "12" at bounding box center [601, 523] width 13 height 15
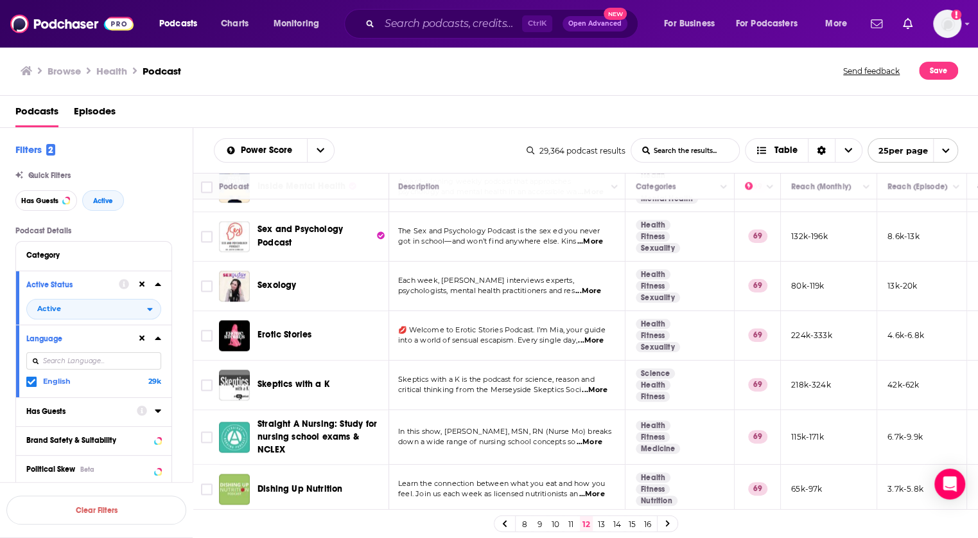
scroll to position [951, 1]
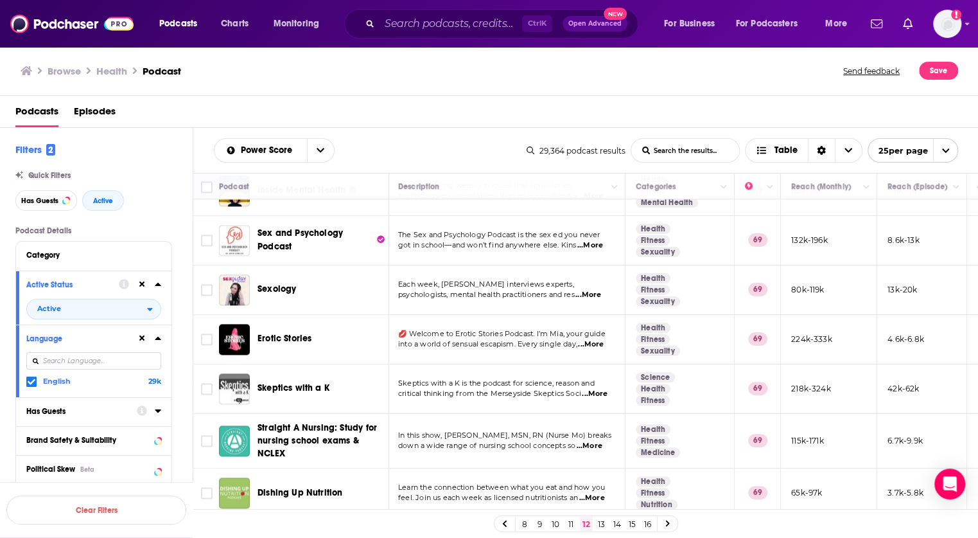
click at [603, 524] on link "13" at bounding box center [601, 523] width 13 height 15
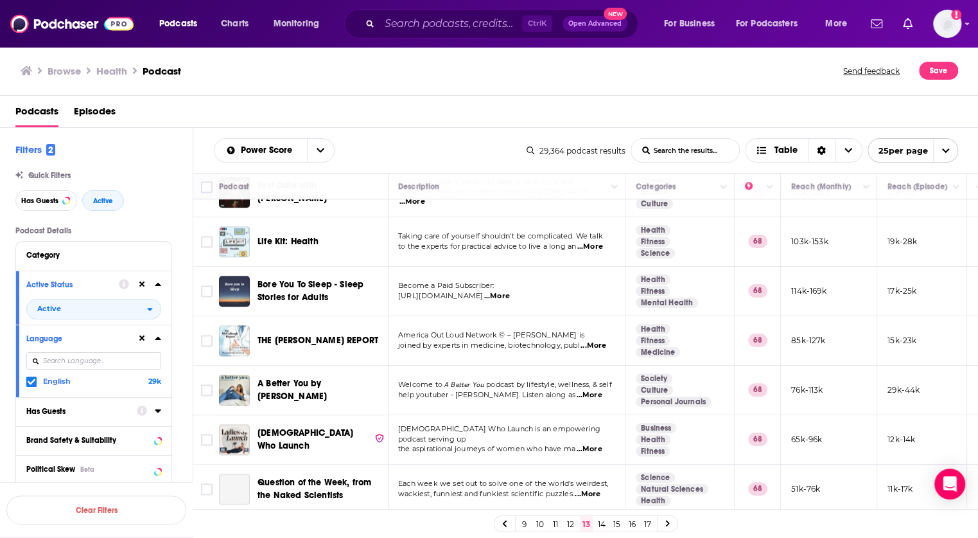
scroll to position [956, 1]
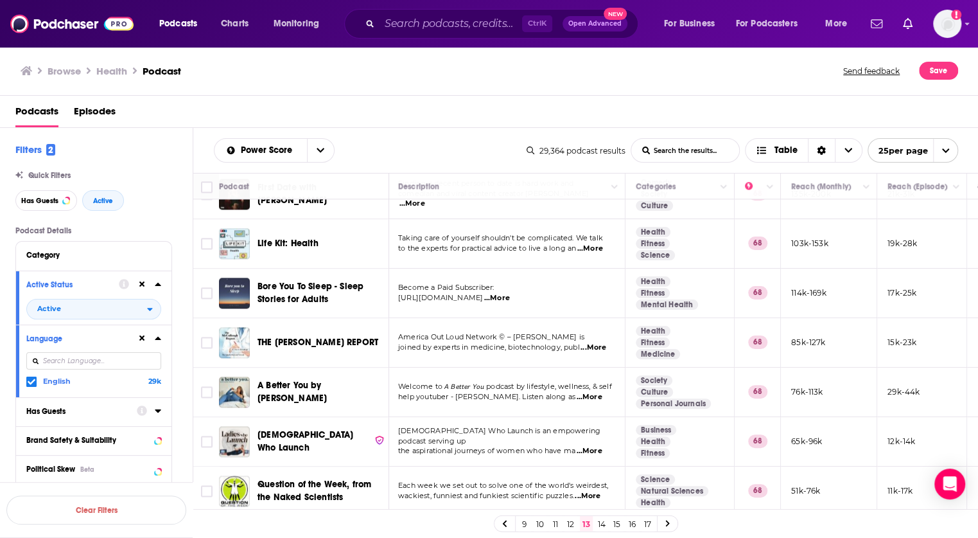
click at [599, 524] on link "14" at bounding box center [601, 523] width 13 height 15
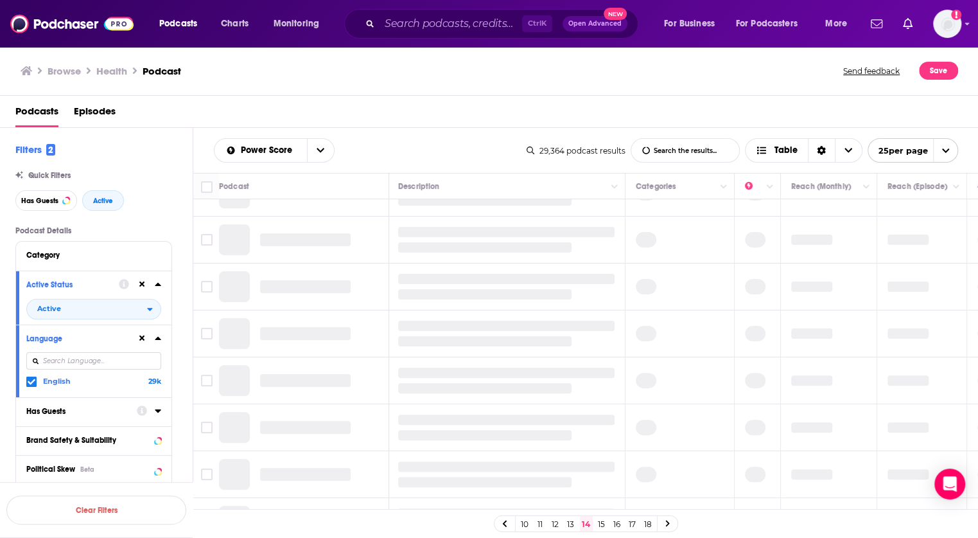
scroll to position [0, 1]
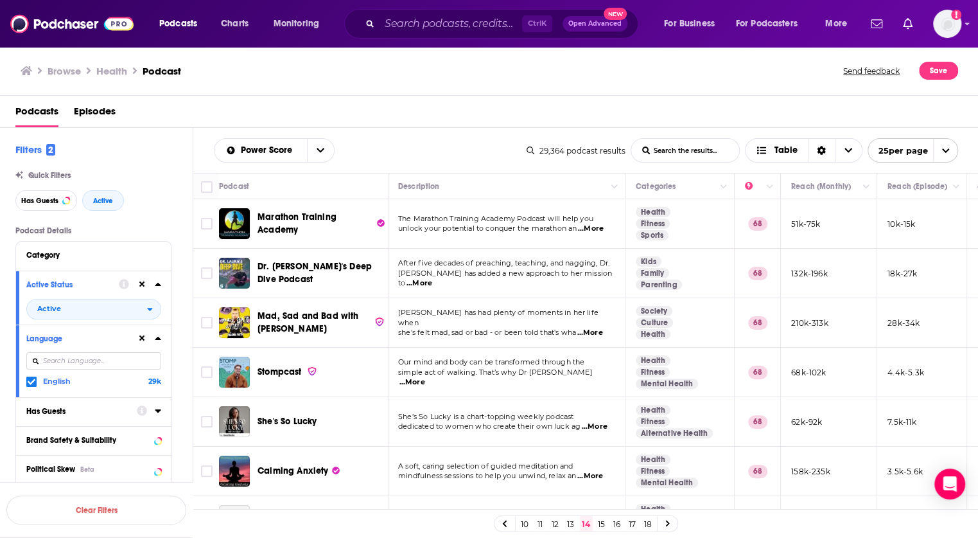
click at [432, 281] on span "...More" at bounding box center [420, 283] width 26 height 10
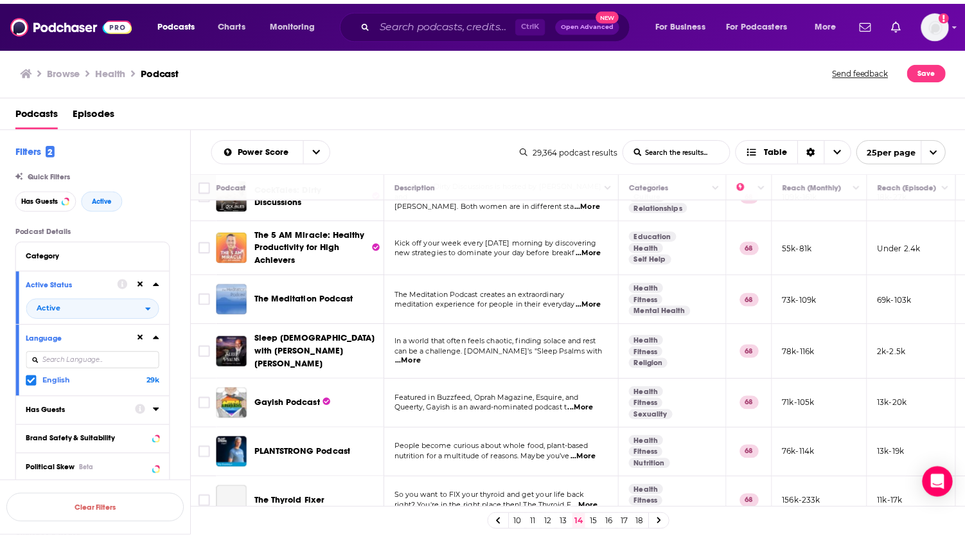
scroll to position [942, 0]
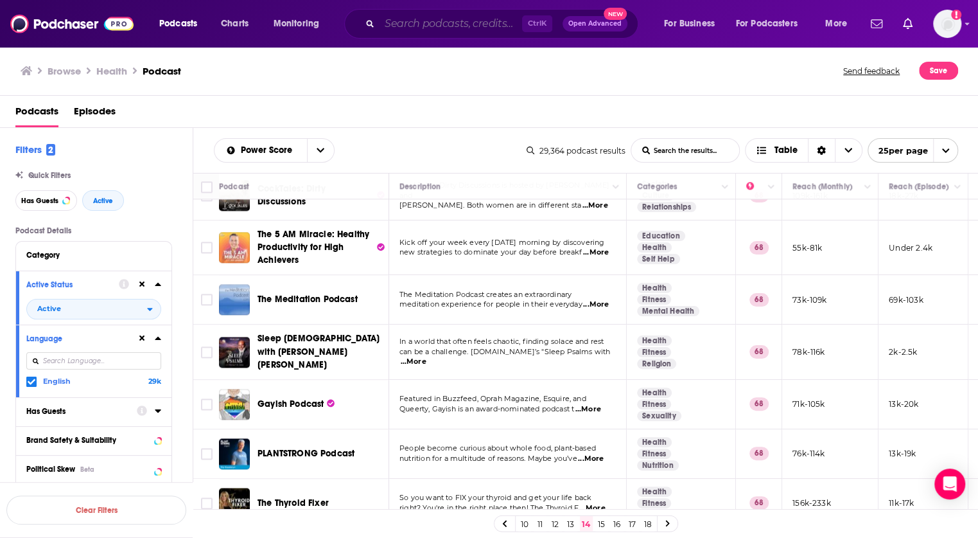
click at [452, 28] on input "Search podcasts, credits, & more..." at bounding box center [451, 23] width 143 height 21
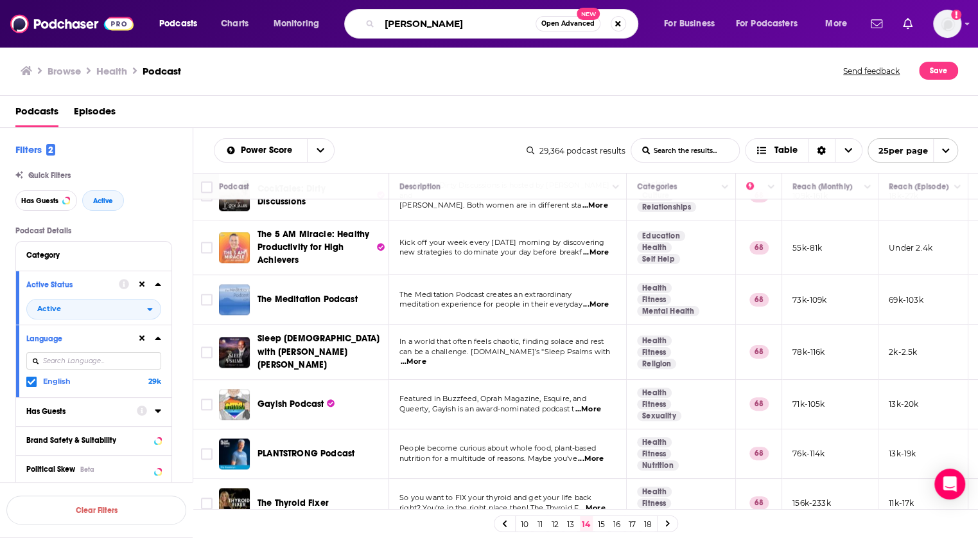
type input "[PERSON_NAME]"
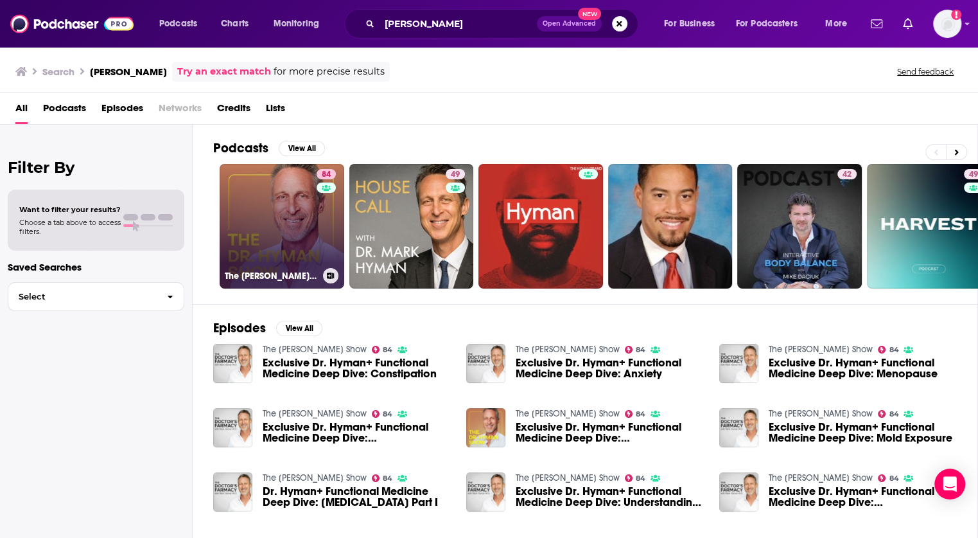
click at [293, 225] on link "84 The [PERSON_NAME] Show" at bounding box center [282, 226] width 125 height 125
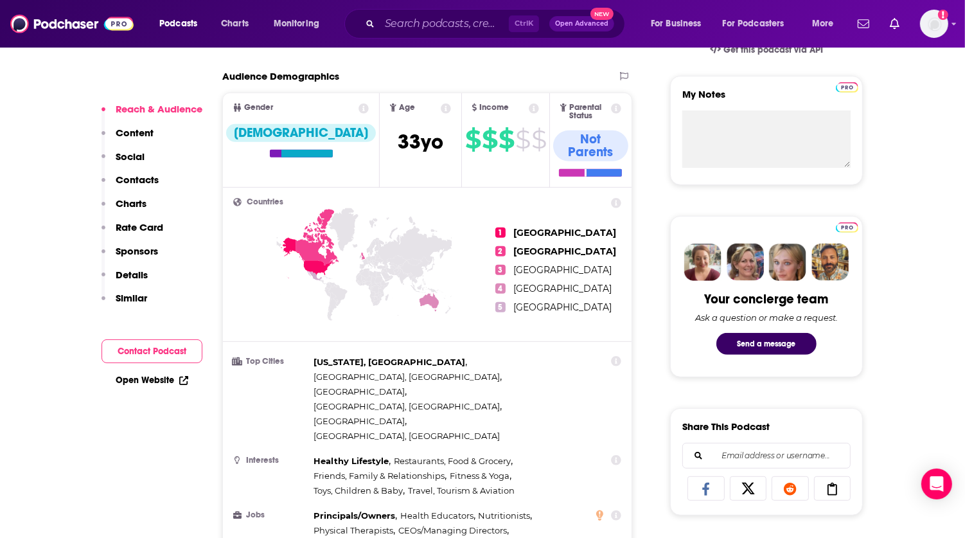
scroll to position [443, 0]
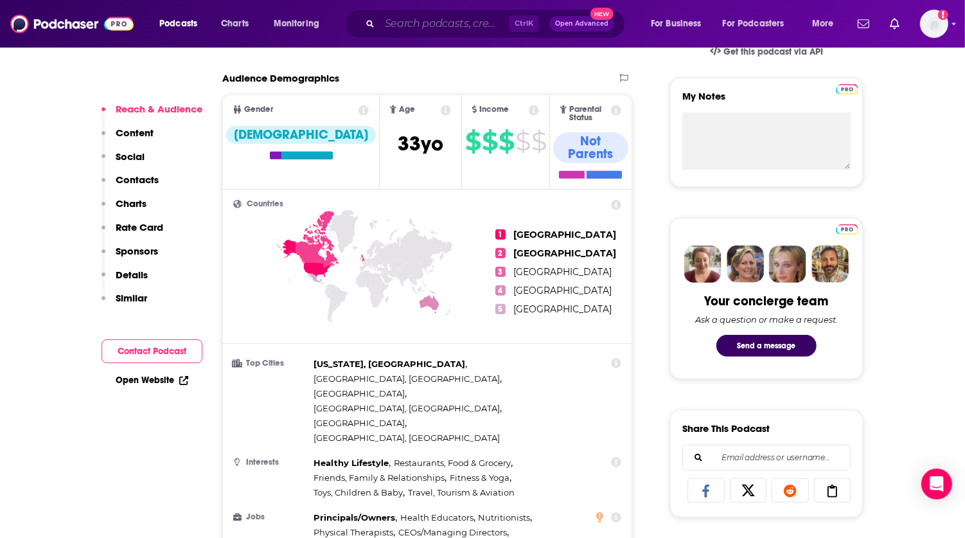
click at [437, 28] on input "Search podcasts, credits, & more..." at bounding box center [444, 23] width 129 height 21
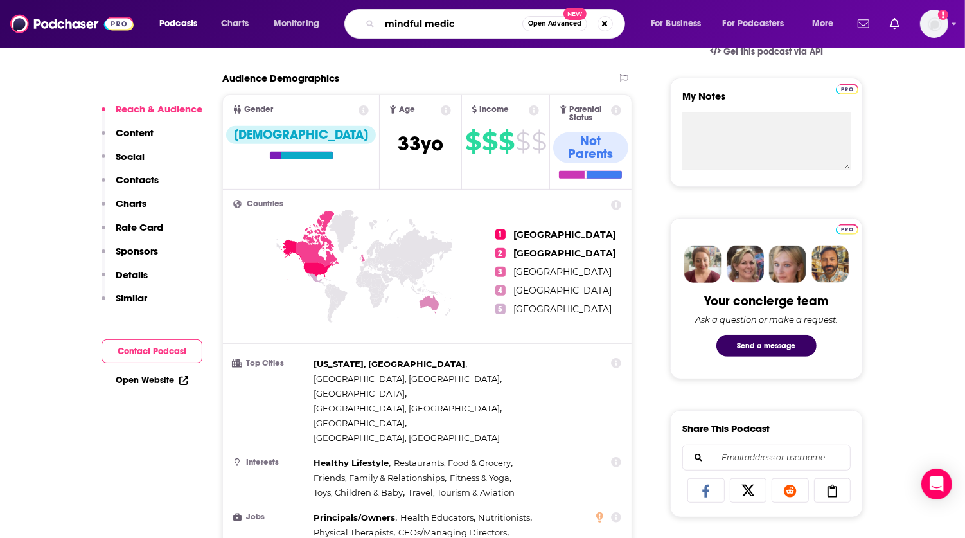
type input "mindful medics"
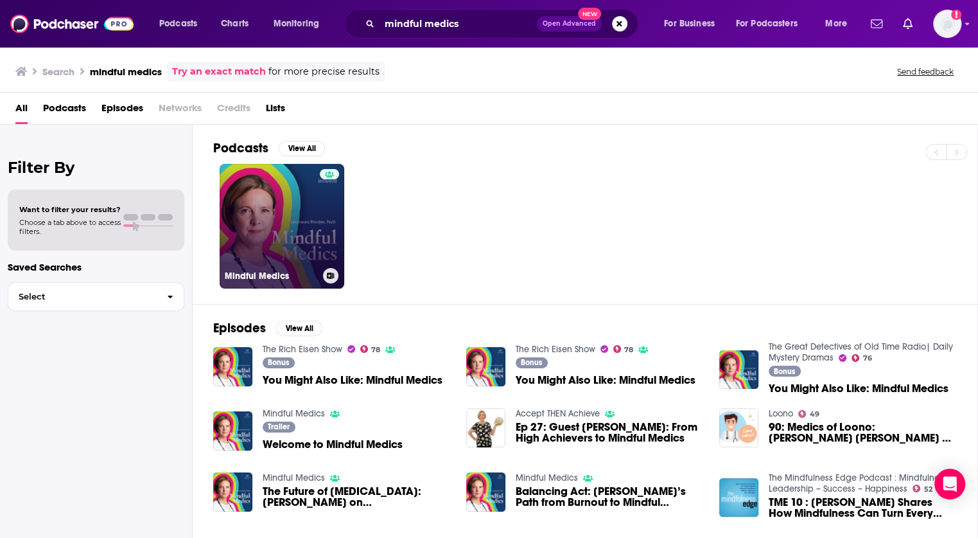
click at [306, 236] on link "Mindful Medics" at bounding box center [282, 226] width 125 height 125
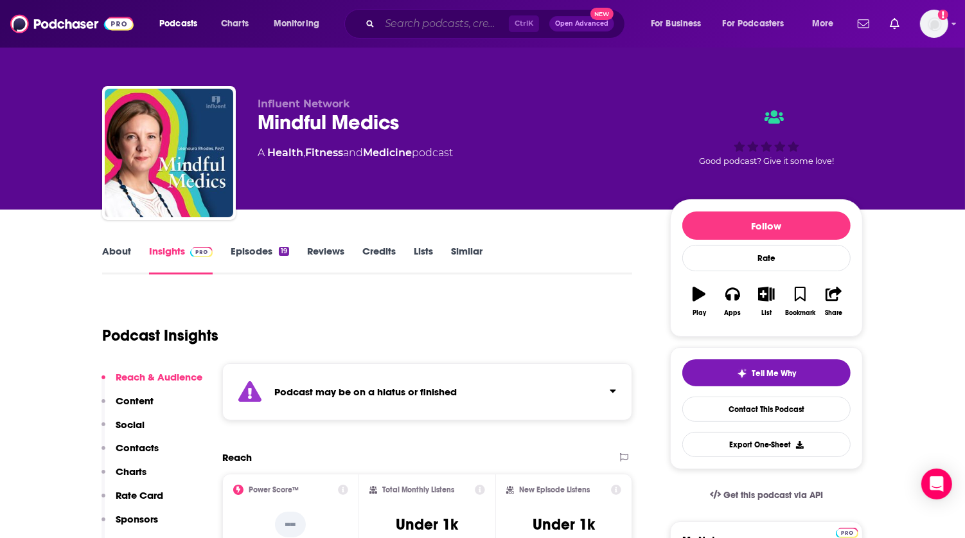
click at [412, 21] on input "Search podcasts, credits, & more..." at bounding box center [444, 23] width 129 height 21
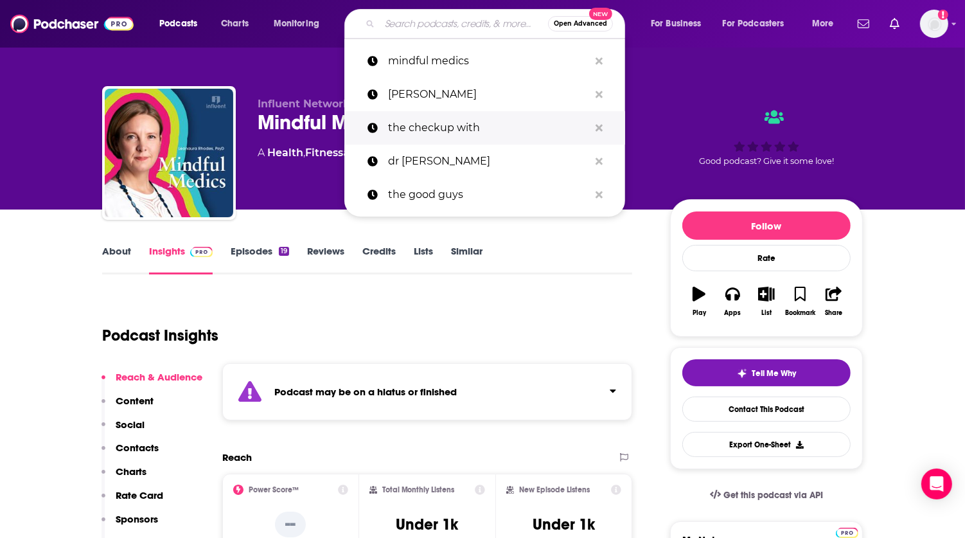
click at [453, 132] on p "the checkup with" at bounding box center [488, 127] width 201 height 33
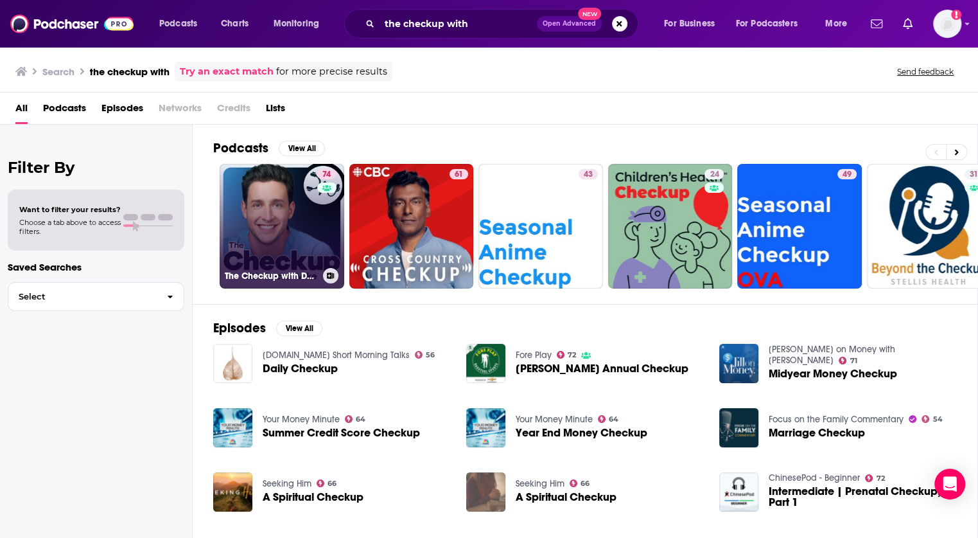
click at [289, 244] on link "74 The Checkup with Doctor [PERSON_NAME]" at bounding box center [282, 226] width 125 height 125
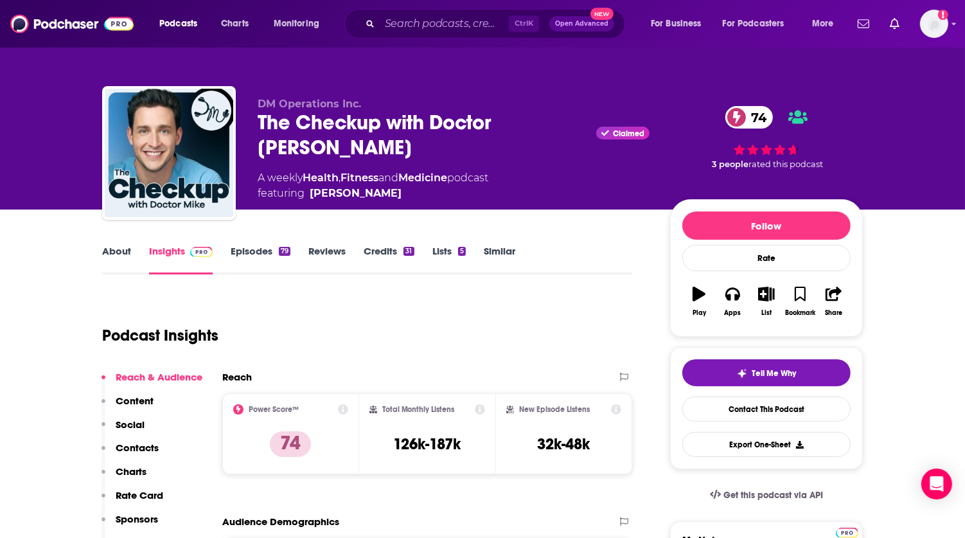
click at [506, 256] on link "Similar" at bounding box center [499, 260] width 31 height 30
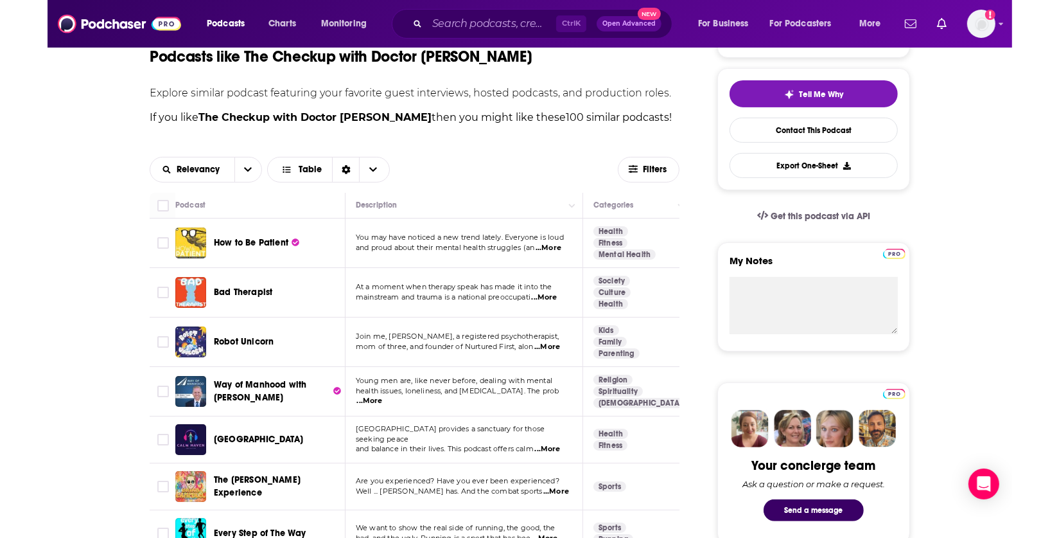
scroll to position [335, 0]
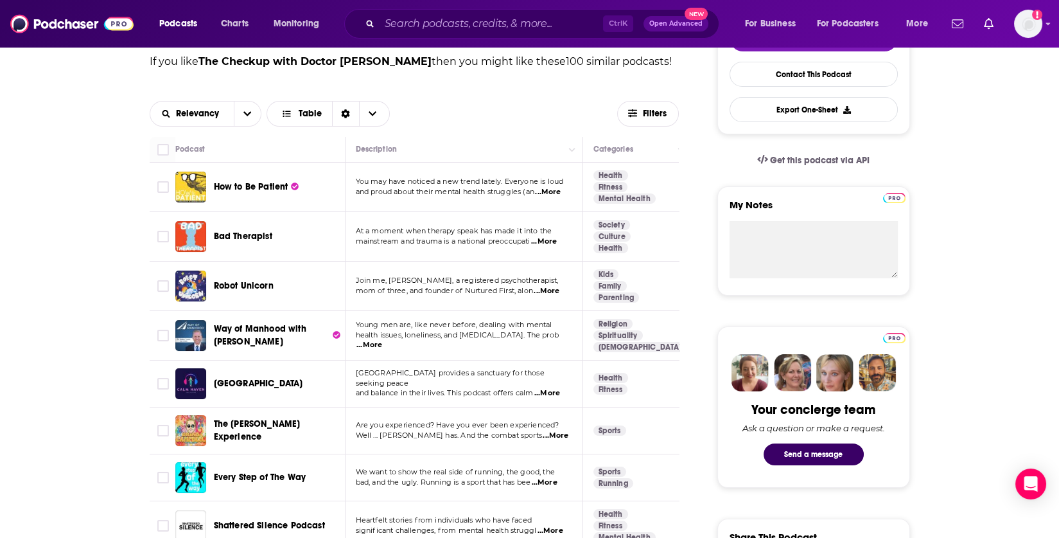
click at [557, 239] on span "...More" at bounding box center [544, 241] width 26 height 10
click at [346, 268] on td "Join me, [PERSON_NAME], a registered psychotherapist, mom of three, and founder…" at bounding box center [465, 285] width 238 height 49
click at [547, 289] on span "...More" at bounding box center [547, 291] width 26 height 10
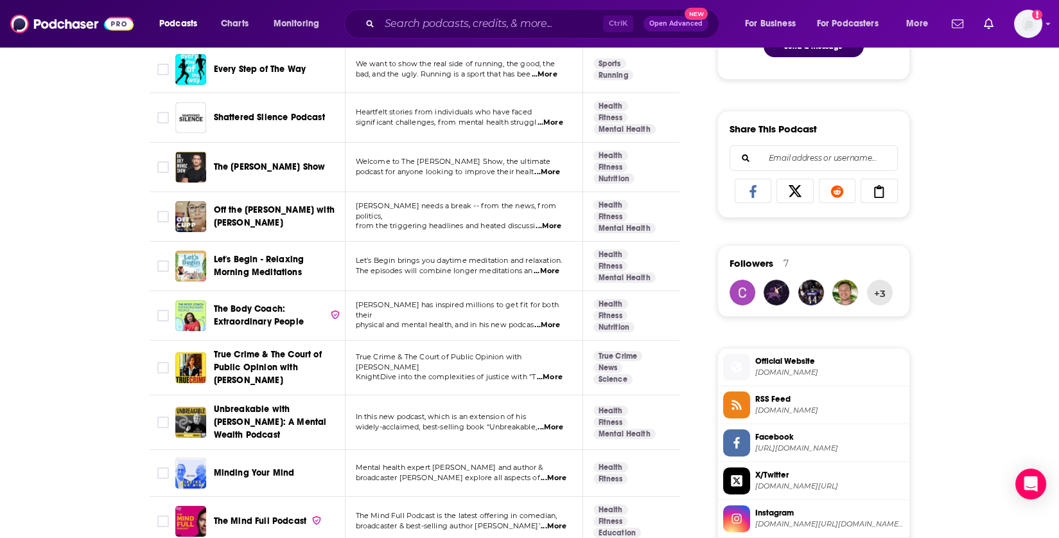
scroll to position [743, 0]
click at [550, 171] on span "...More" at bounding box center [547, 171] width 26 height 10
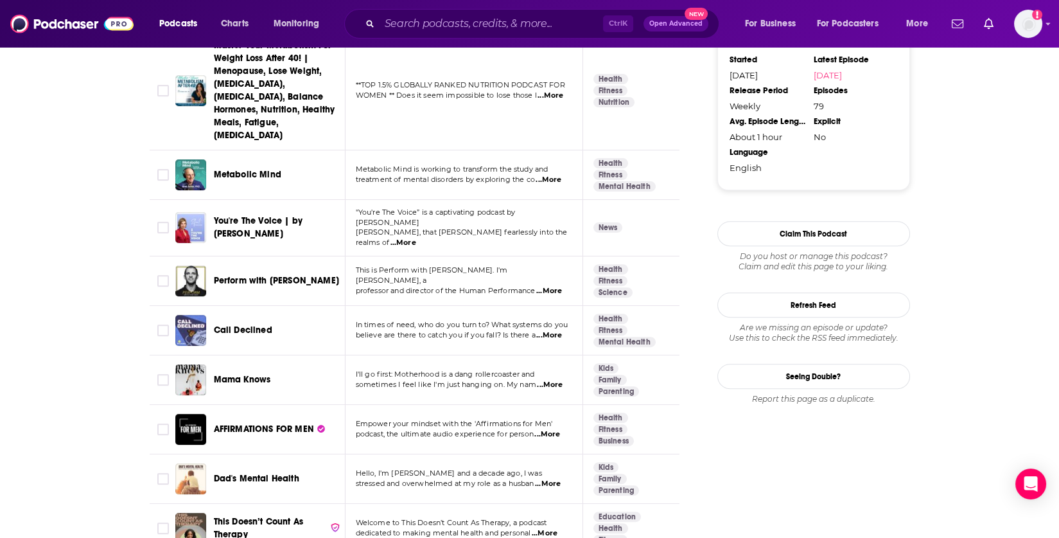
scroll to position [1409, 0]
click at [551, 379] on span "...More" at bounding box center [550, 384] width 26 height 10
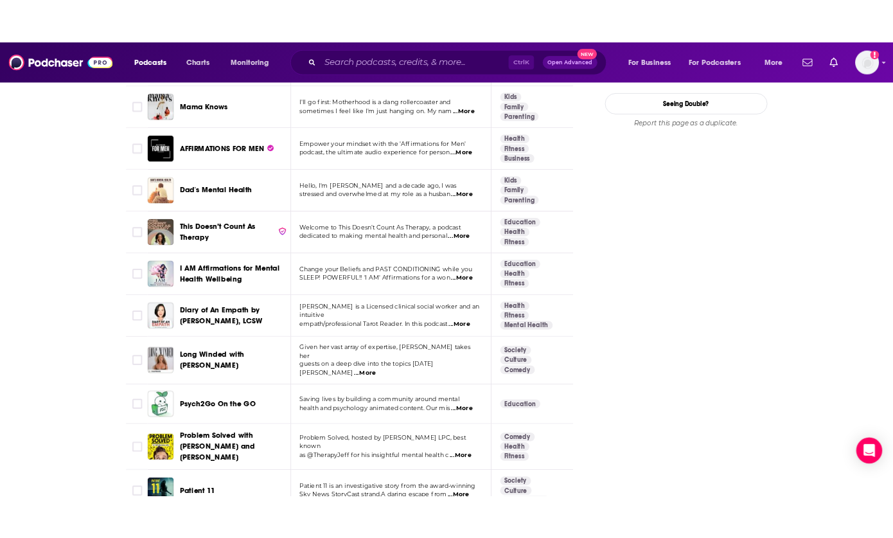
scroll to position [1709, 0]
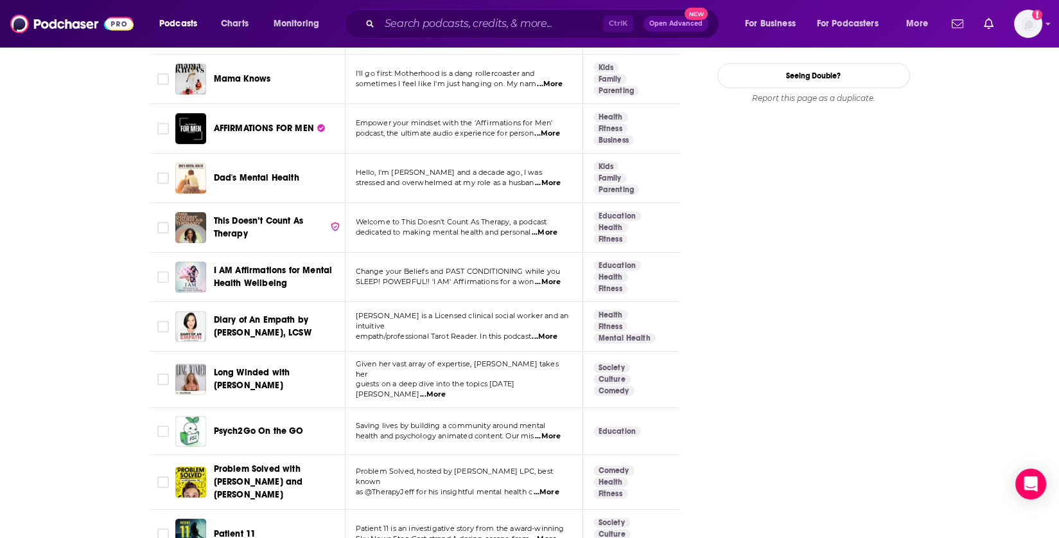
click at [446, 389] on span "...More" at bounding box center [433, 394] width 26 height 10
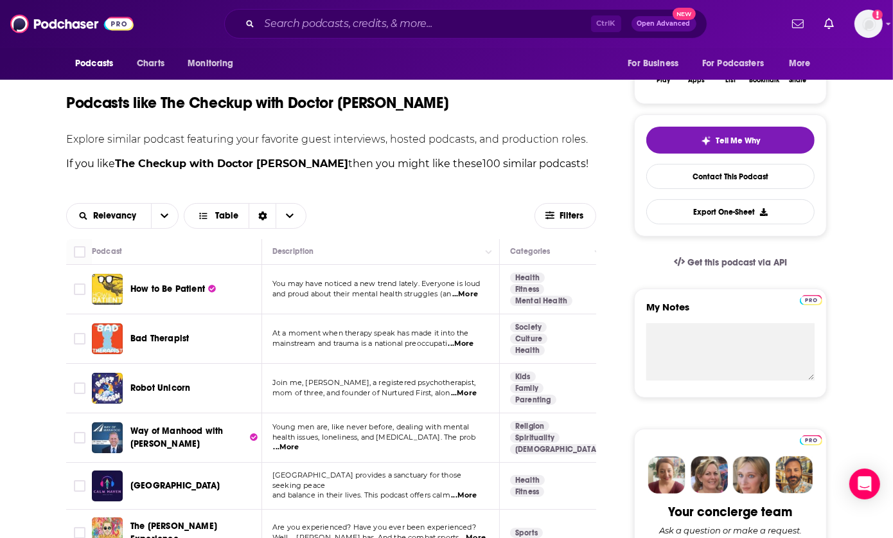
scroll to position [0, 0]
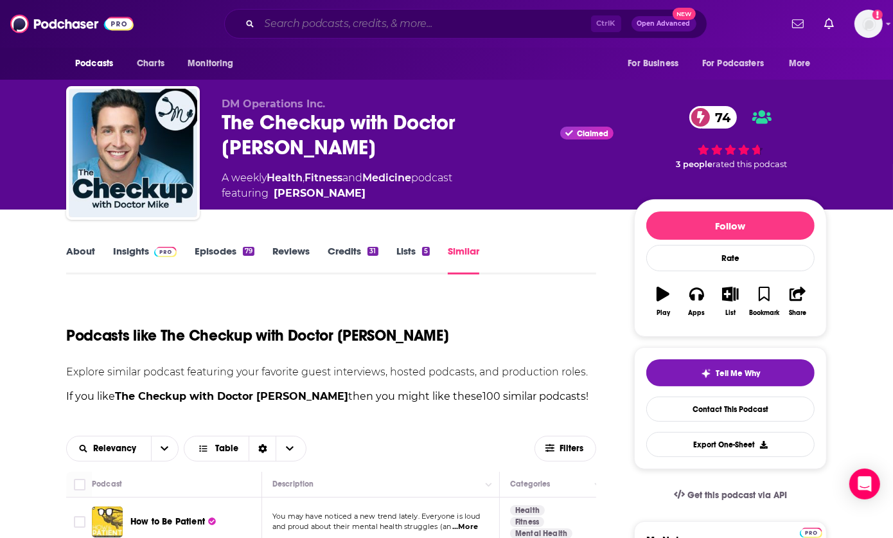
click at [402, 15] on input "Search podcasts, credits, & more..." at bounding box center [425, 23] width 331 height 21
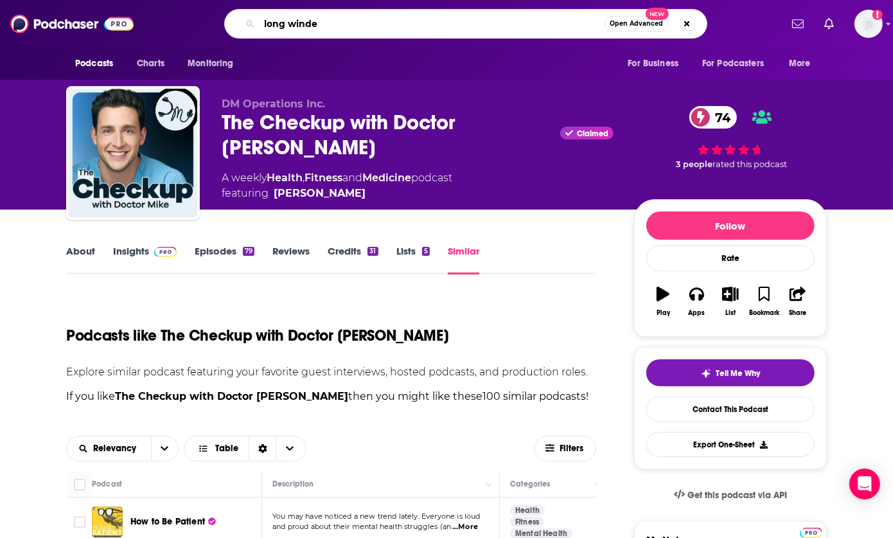
type input "long winded"
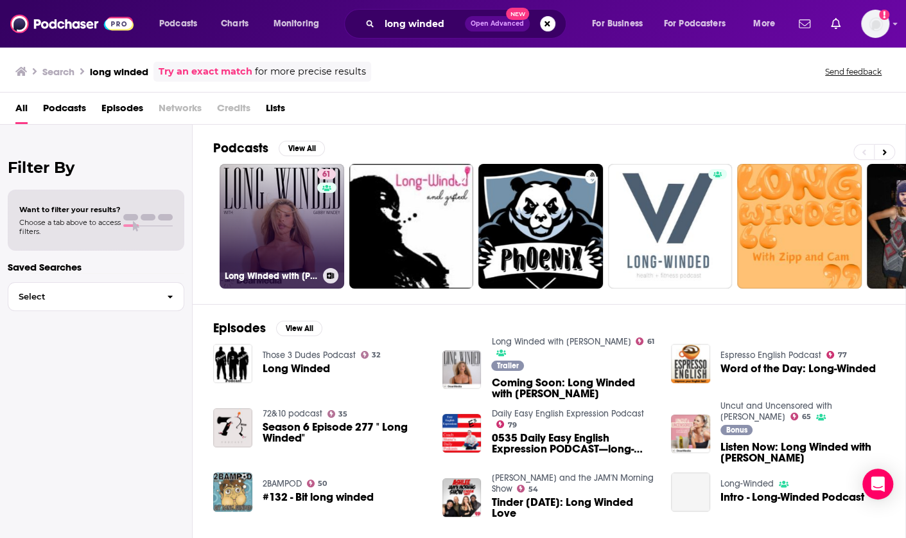
click at [265, 204] on link "61 Long Winded with [PERSON_NAME]" at bounding box center [282, 226] width 125 height 125
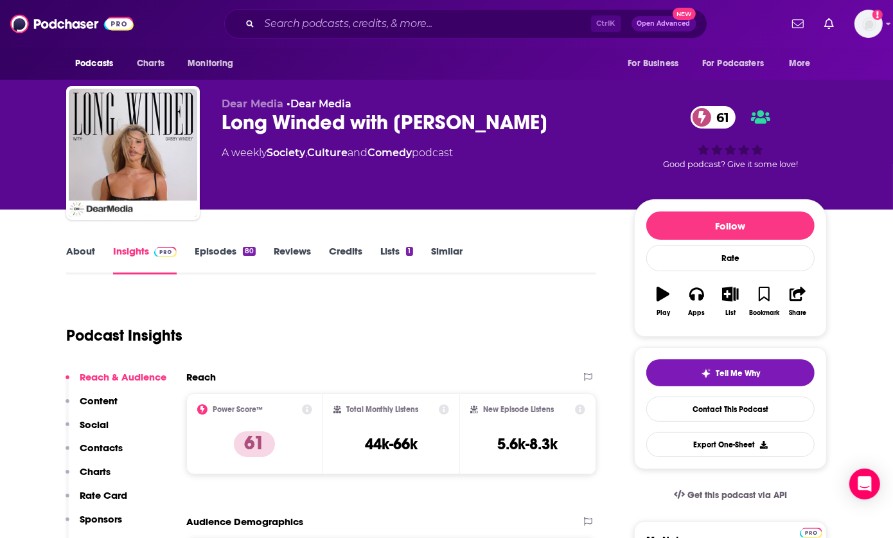
scroll to position [1, 0]
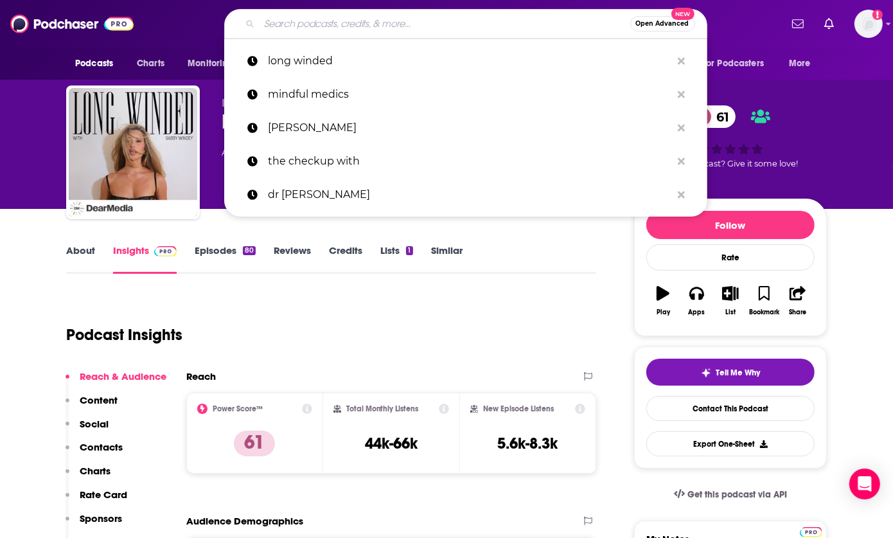
click at [401, 21] on input "Search podcasts, credits, & more..." at bounding box center [445, 23] width 371 height 21
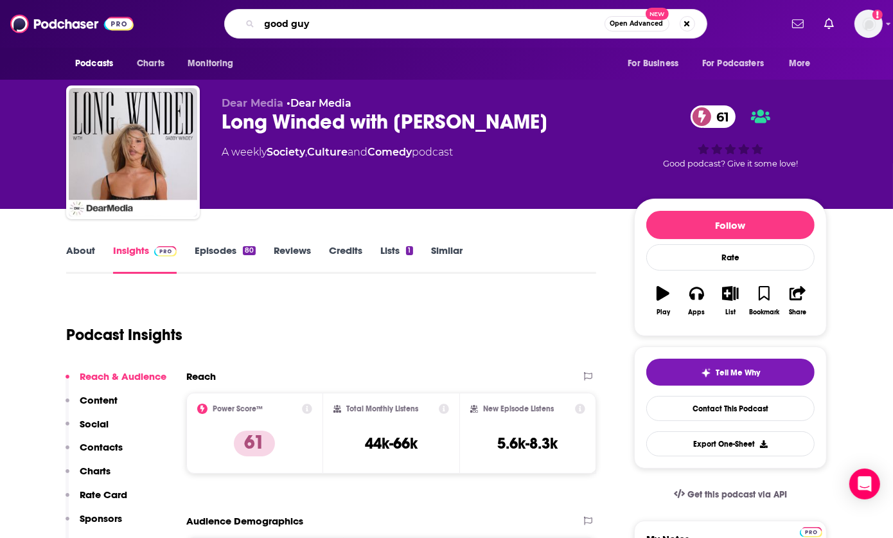
type input "good guys"
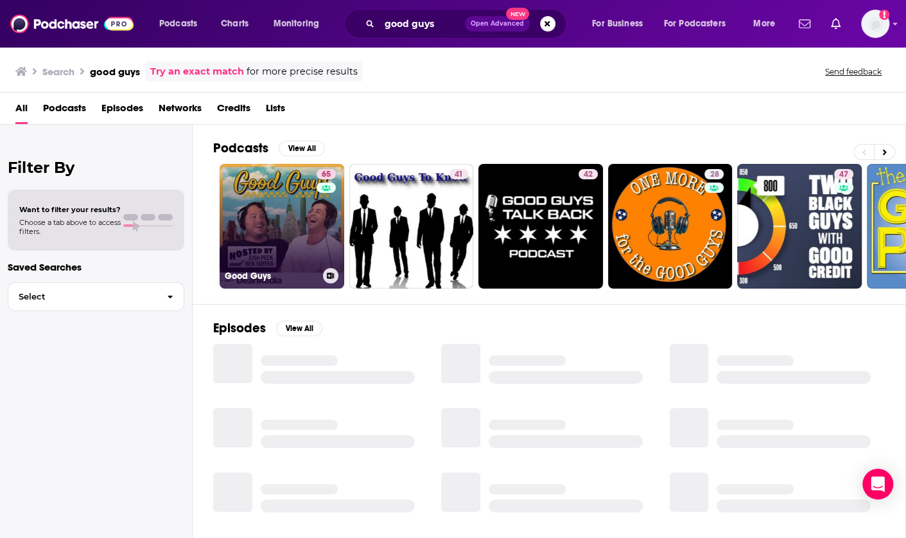
click at [288, 216] on link "65 Good Guys" at bounding box center [282, 226] width 125 height 125
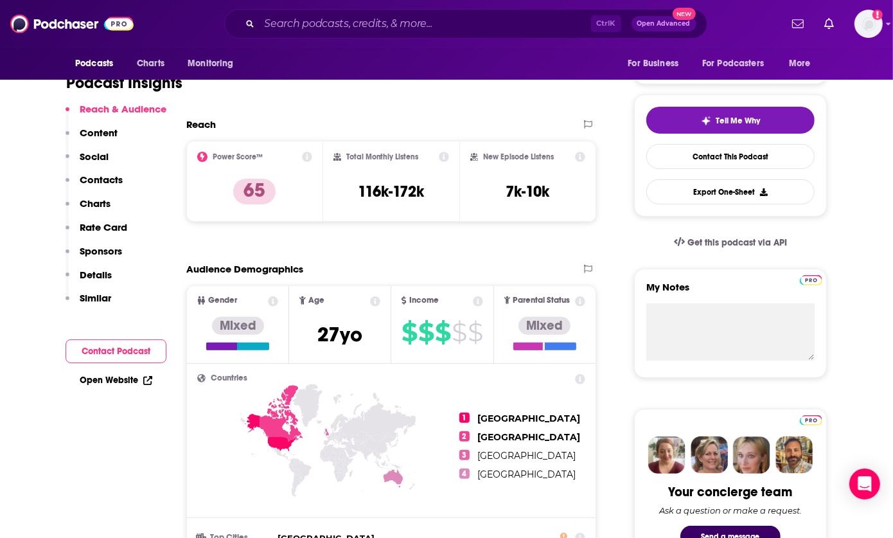
scroll to position [310, 0]
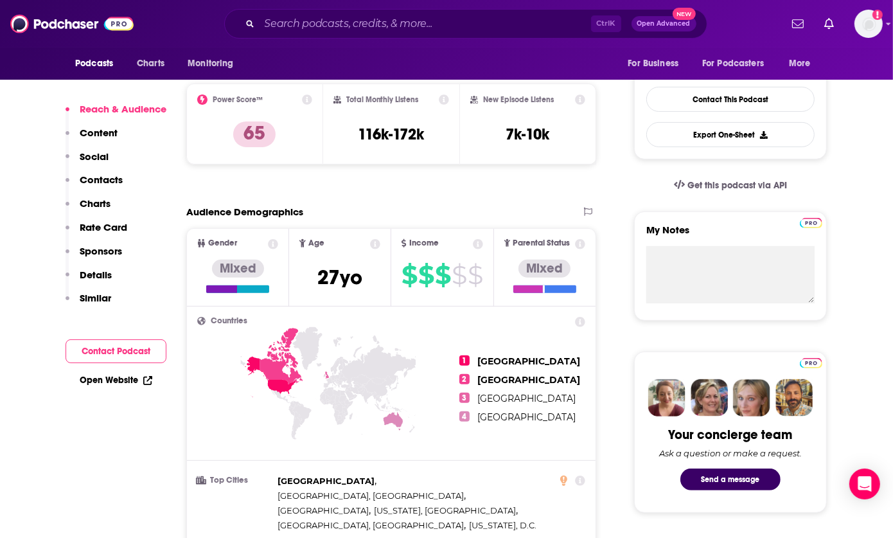
click at [269, 244] on icon at bounding box center [273, 244] width 10 height 10
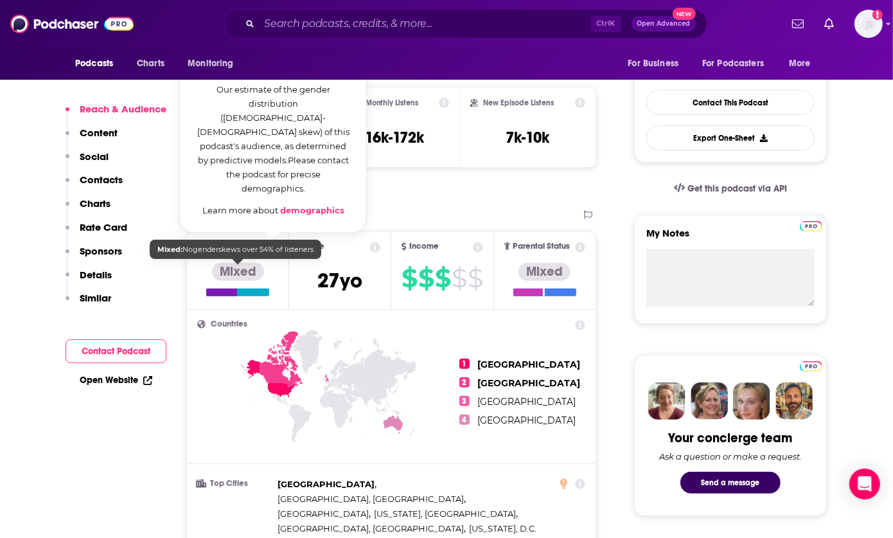
scroll to position [308, 0]
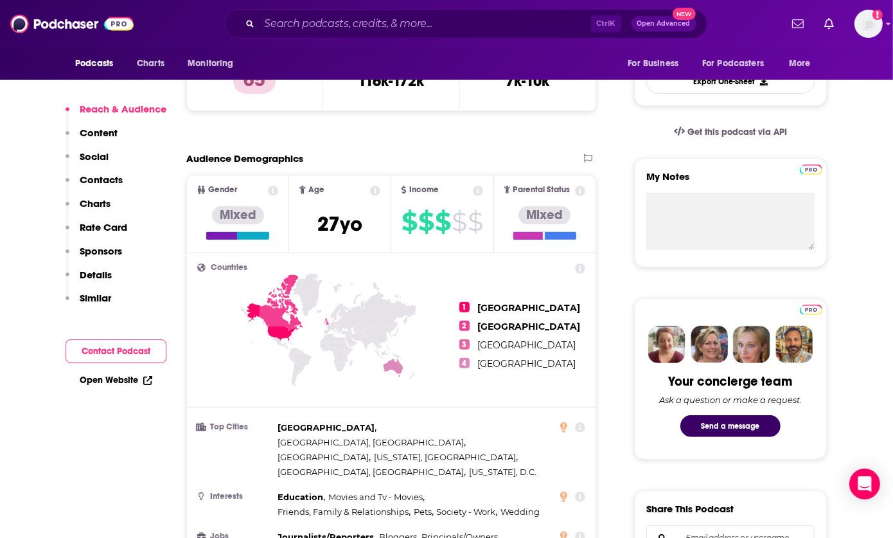
scroll to position [362, 0]
